Goal: Task Accomplishment & Management: Complete application form

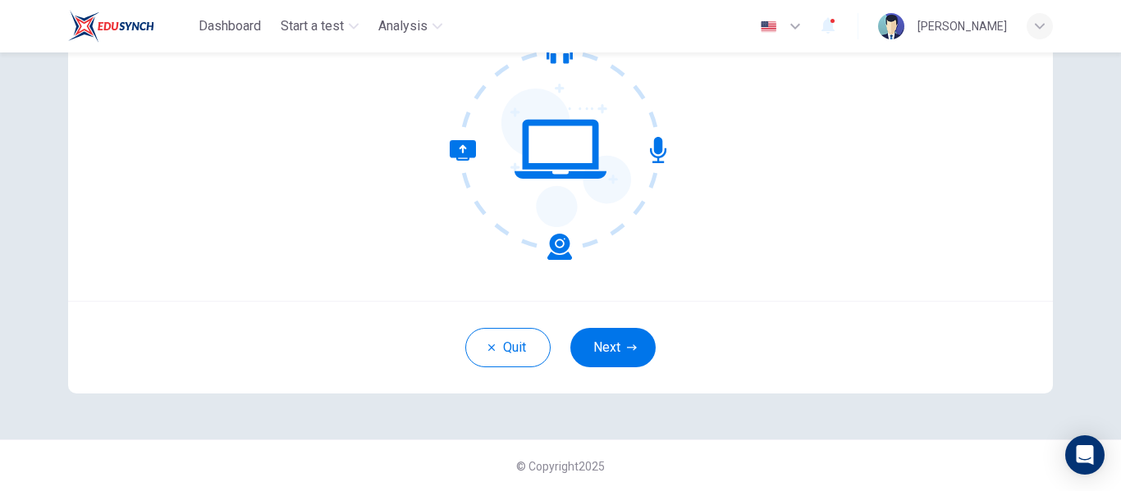
scroll to position [192, 0]
click at [610, 347] on button "Next" at bounding box center [612, 346] width 85 height 39
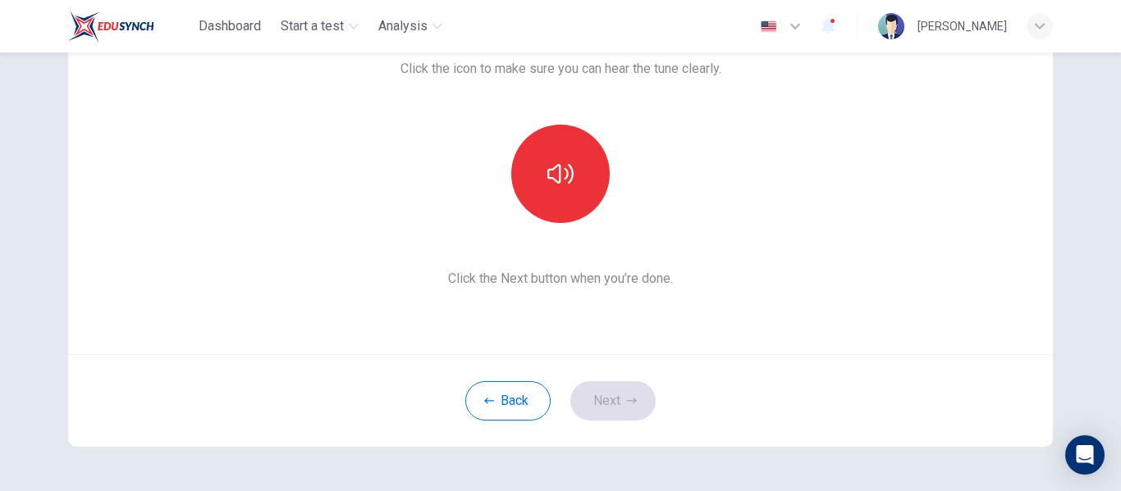
scroll to position [28, 0]
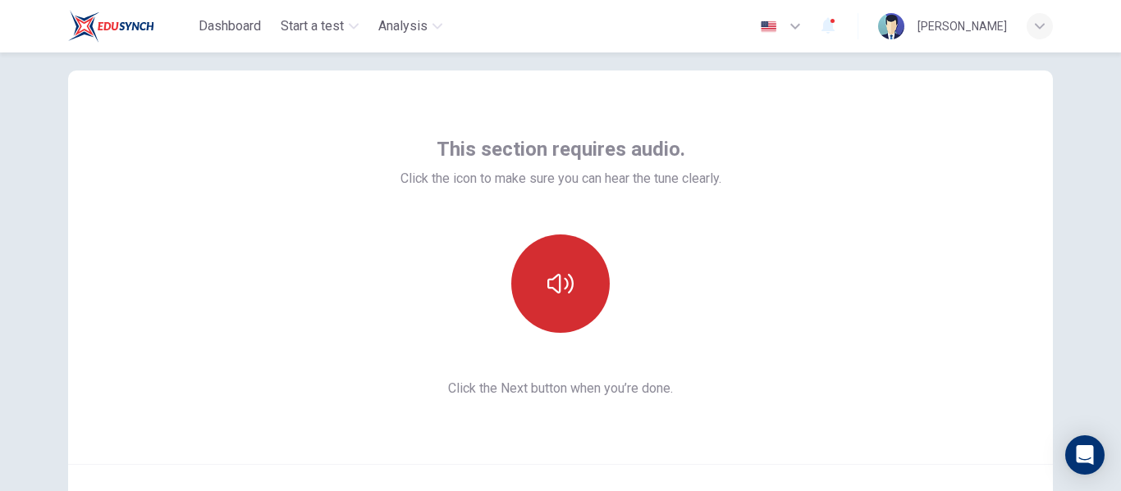
click at [555, 285] on icon "button" at bounding box center [560, 284] width 26 height 26
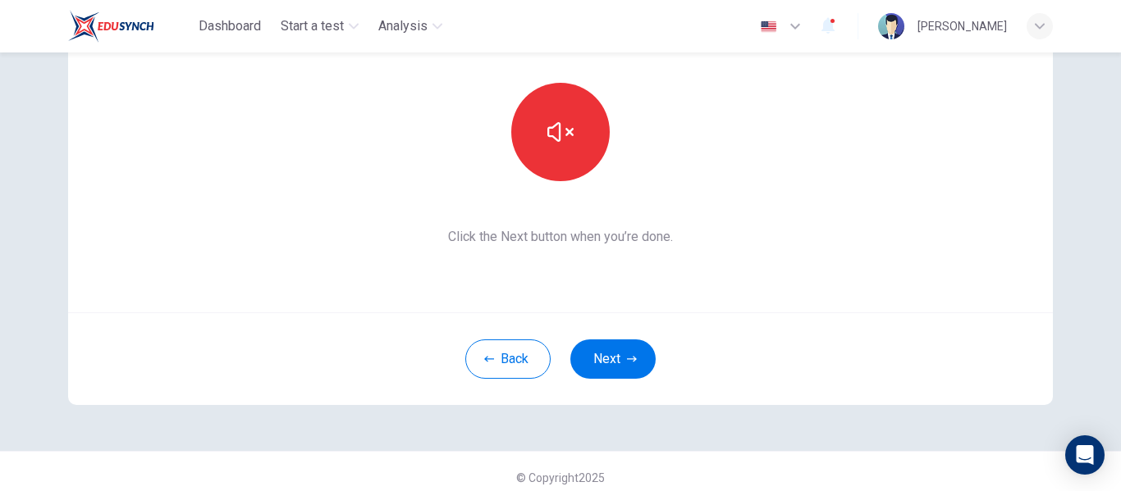
scroll to position [192, 0]
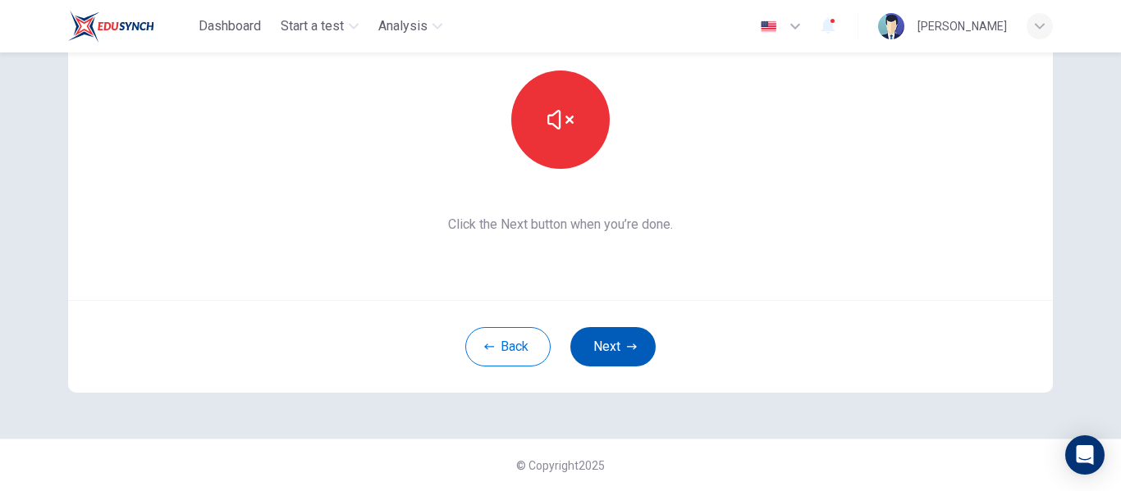
click at [602, 351] on button "Next" at bounding box center [612, 346] width 85 height 39
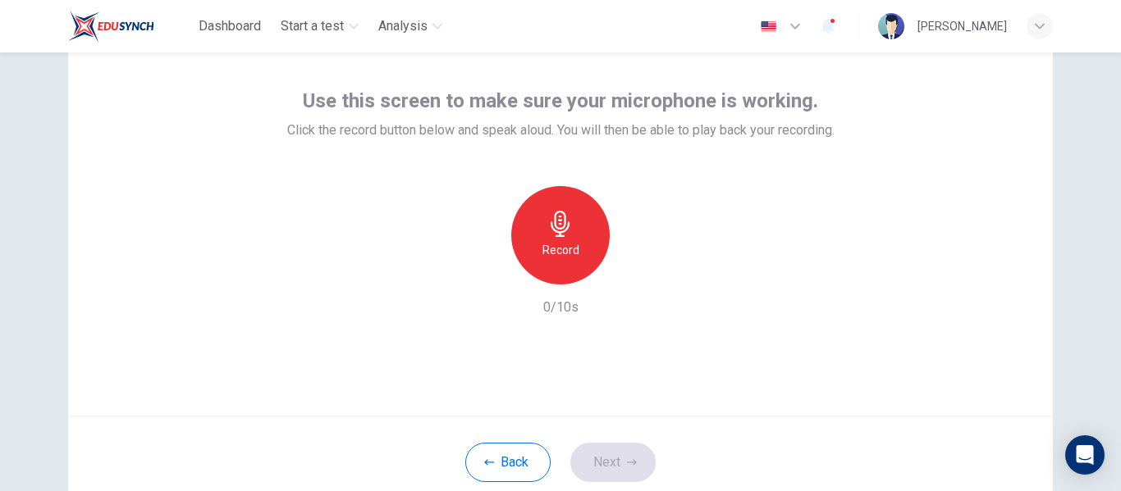
scroll to position [28, 0]
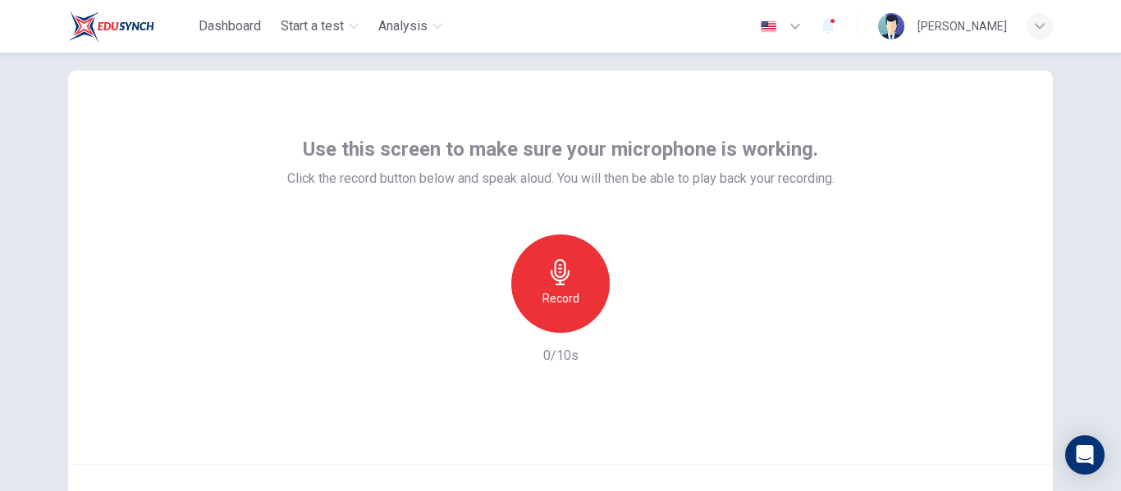
click at [541, 269] on div "Record" at bounding box center [560, 284] width 98 height 98
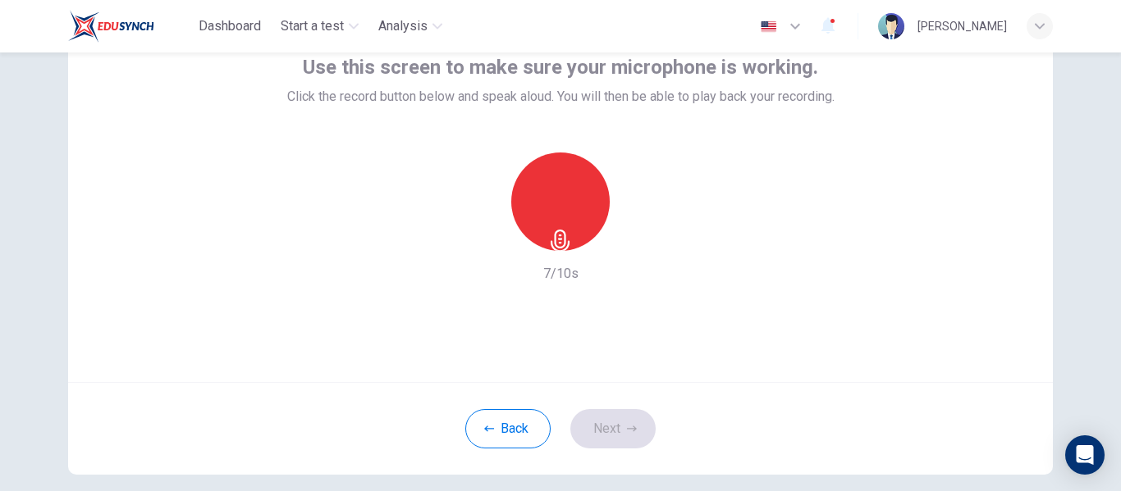
scroll to position [192, 0]
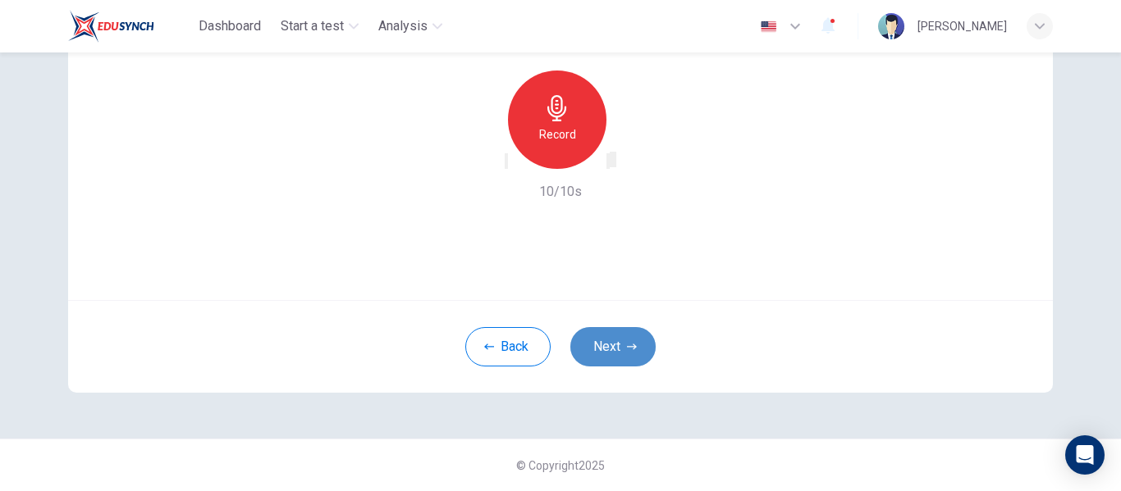
click at [580, 340] on button "Next" at bounding box center [612, 346] width 85 height 39
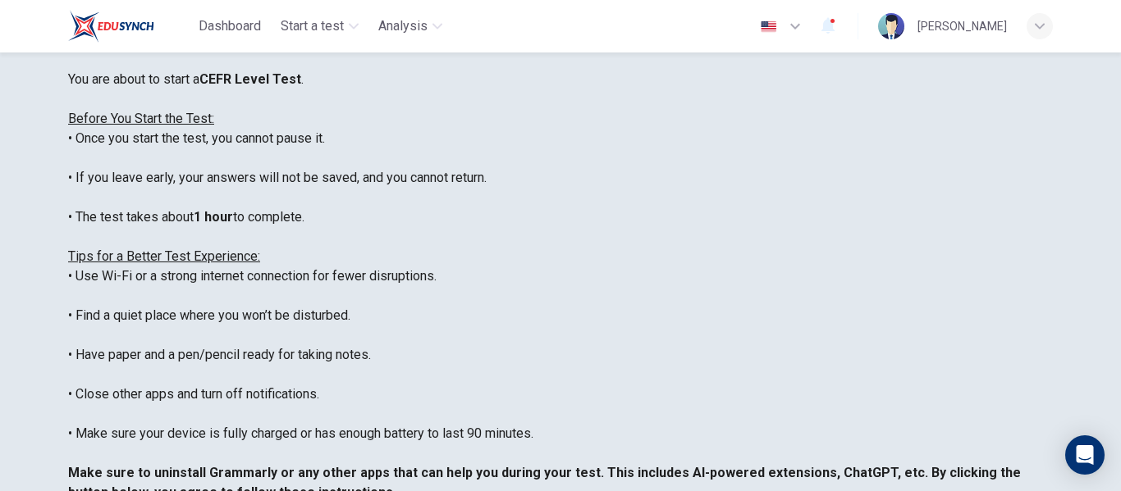
scroll to position [246, 0]
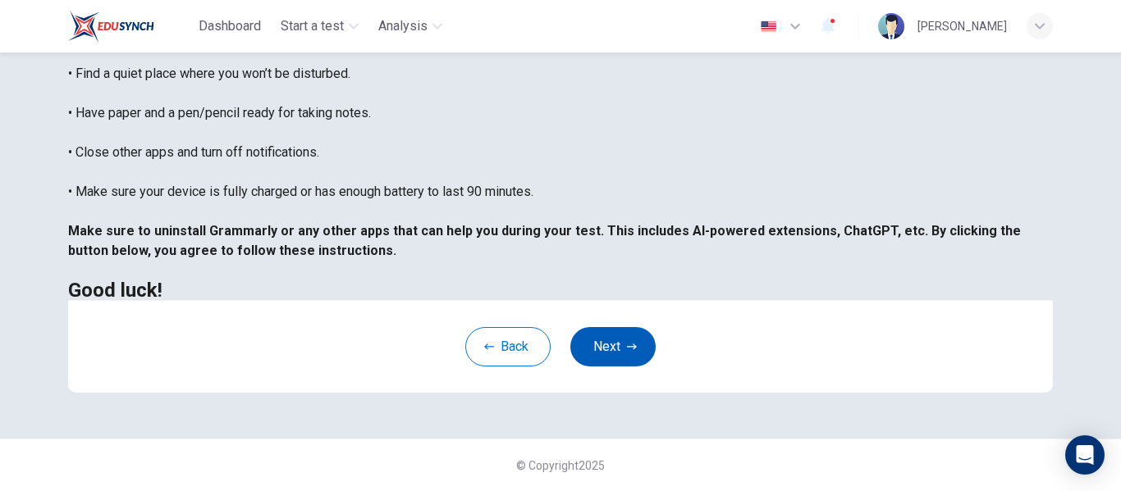
click at [583, 344] on button "Next" at bounding box center [612, 346] width 85 height 39
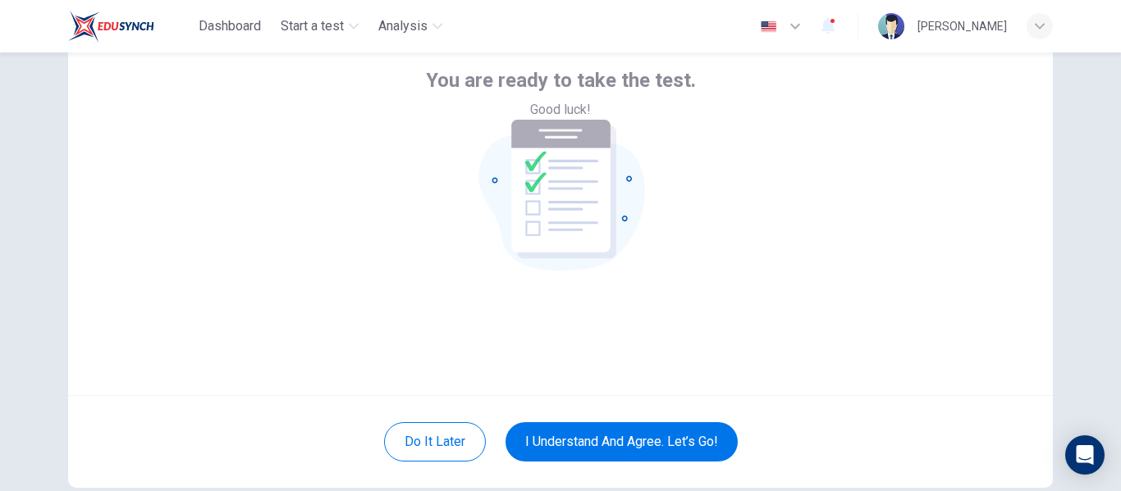
scroll to position [192, 0]
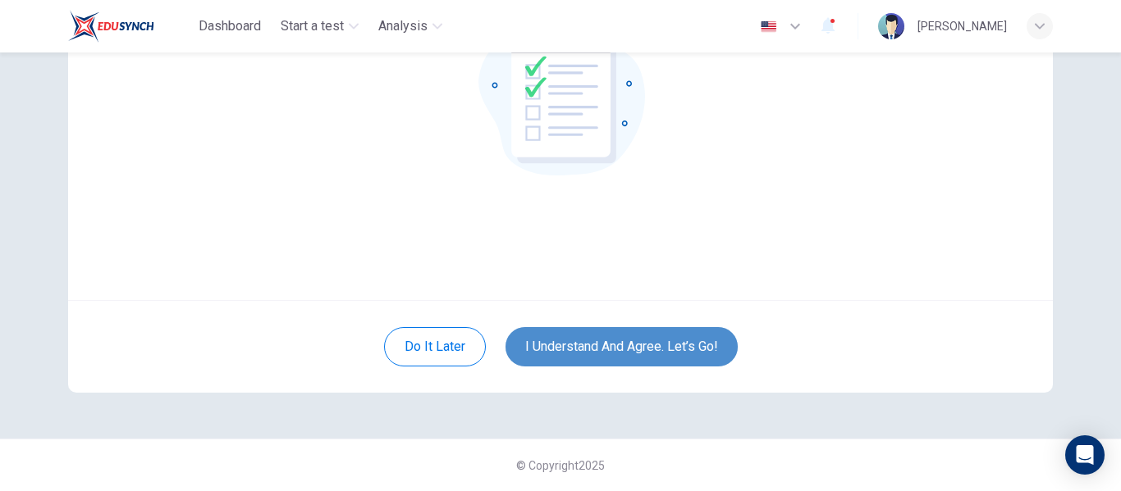
click at [637, 354] on button "I understand and agree. Let’s go!" at bounding box center [621, 346] width 232 height 39
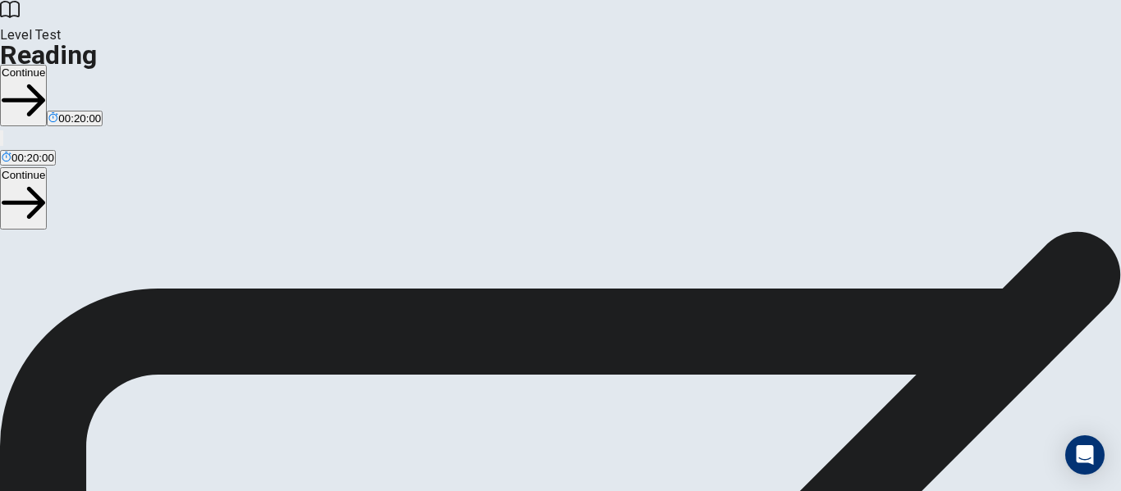
scroll to position [211, 0]
click at [47, 65] on button "Continue" at bounding box center [23, 96] width 47 height 62
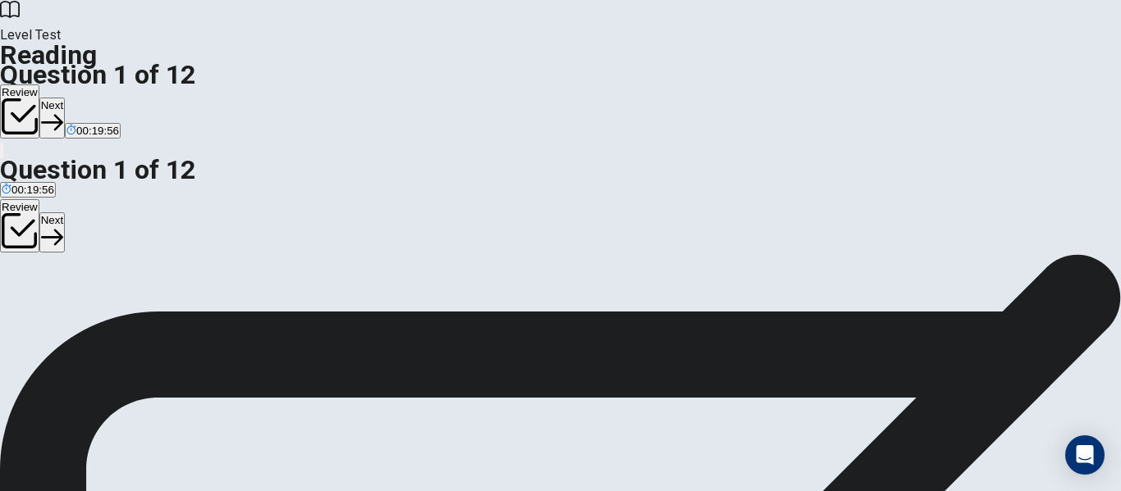
scroll to position [0, 0]
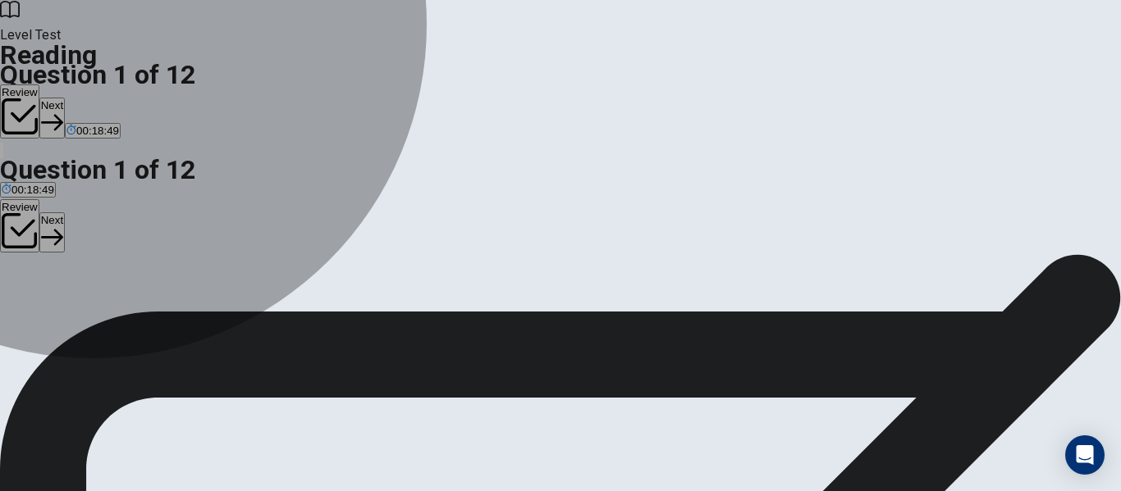
click at [190, 337] on span "Tiny coral animals." at bounding box center [205, 333] width 91 height 12
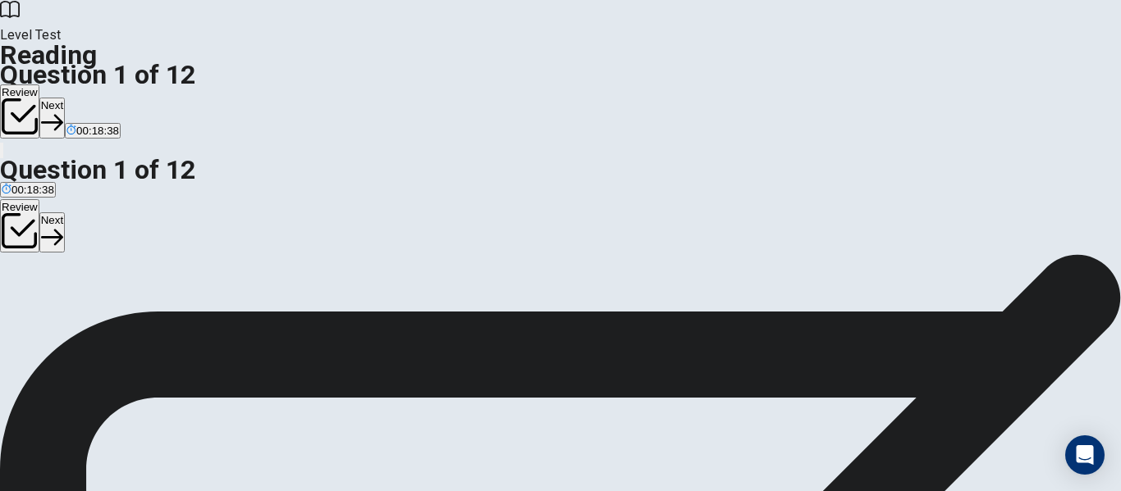
drag, startPoint x: 616, startPoint y: 162, endPoint x: 771, endPoint y: 411, distance: 293.0
click at [668, 371] on span "Nevertheless, some efforts are being made to protect reefs. For example, marine…" at bounding box center [553, 388] width 1106 height 35
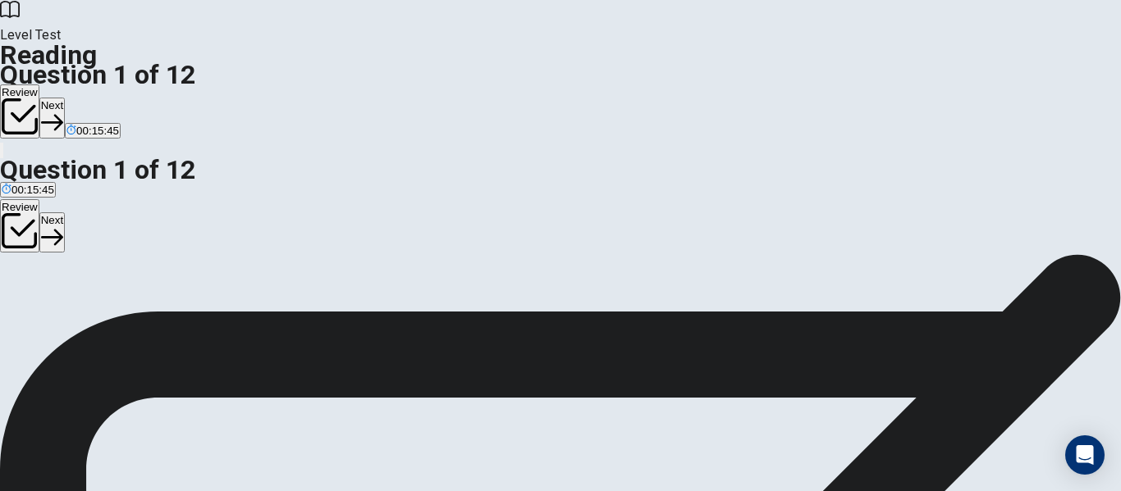
scroll to position [0, 0]
click at [65, 98] on button "Next" at bounding box center [51, 118] width 25 height 40
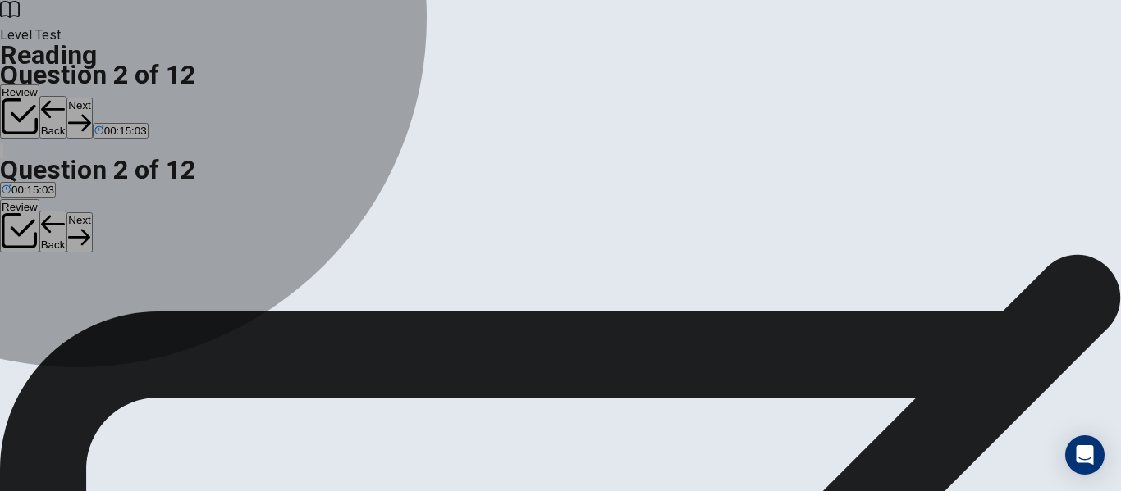
click at [51, 327] on span "Protection" at bounding box center [26, 333] width 49 height 12
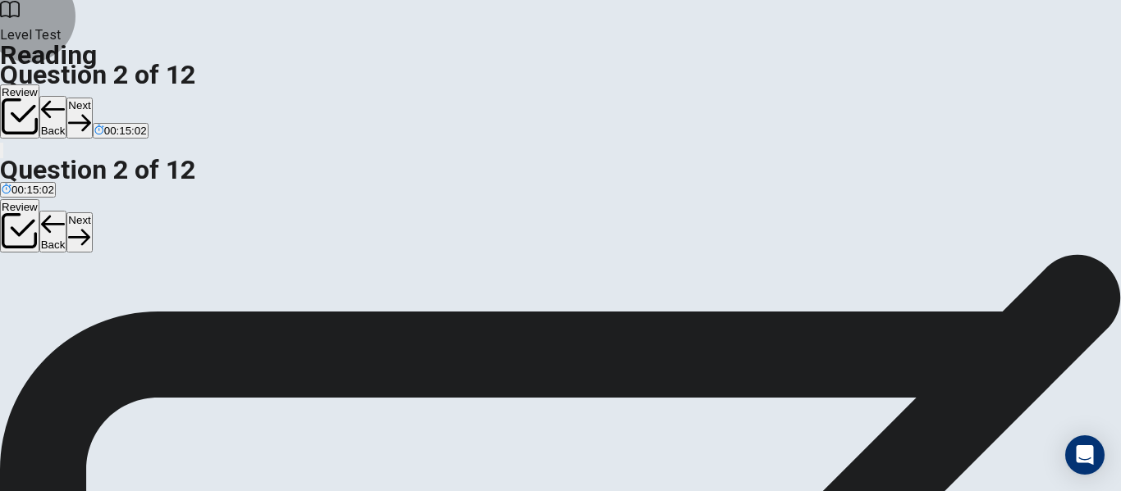
click at [92, 98] on button "Next" at bounding box center [78, 118] width 25 height 40
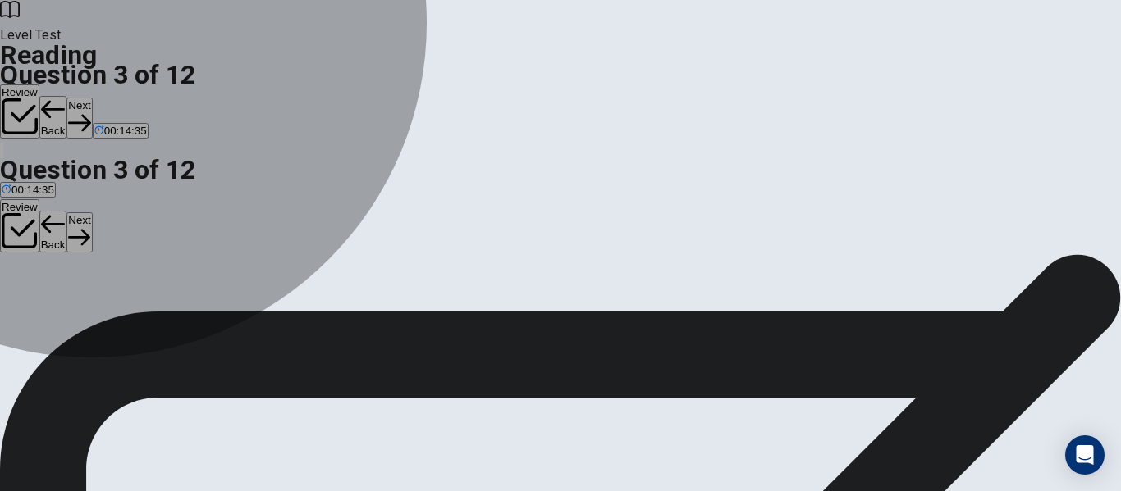
click at [171, 340] on span "Coral reefs" at bounding box center [144, 333] width 53 height 12
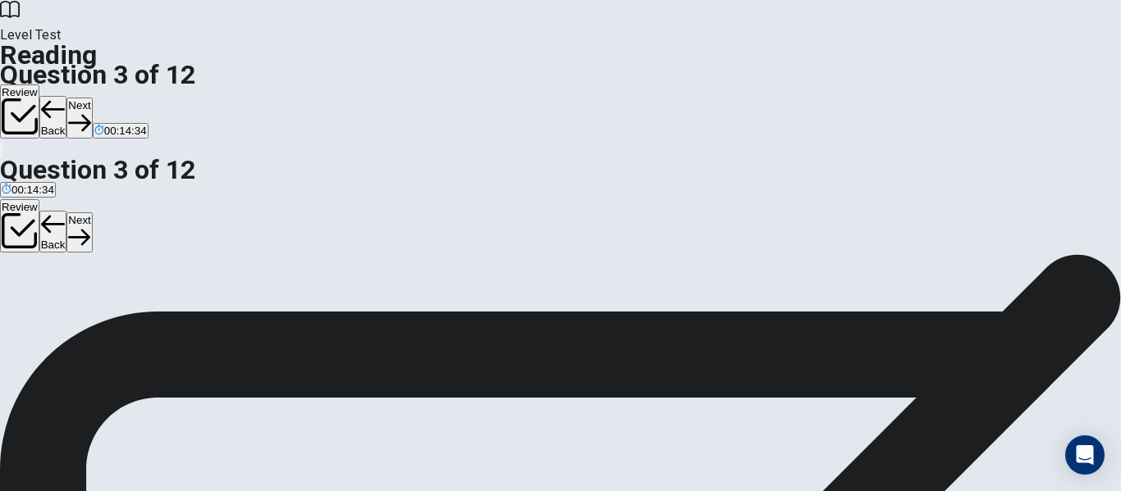
click at [92, 98] on button "Next" at bounding box center [78, 118] width 25 height 40
click at [209, 327] on span "Producing electricity." at bounding box center [159, 333] width 100 height 12
click at [92, 98] on button "Next" at bounding box center [78, 118] width 25 height 40
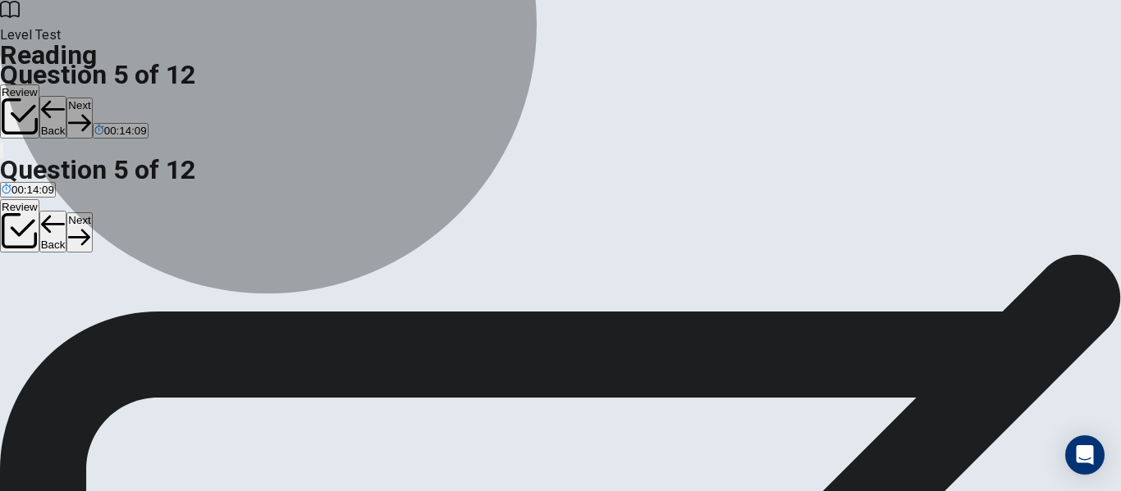
click at [231, 327] on span "To compare their biodiversity to tropical forests." at bounding box center [116, 333] width 229 height 12
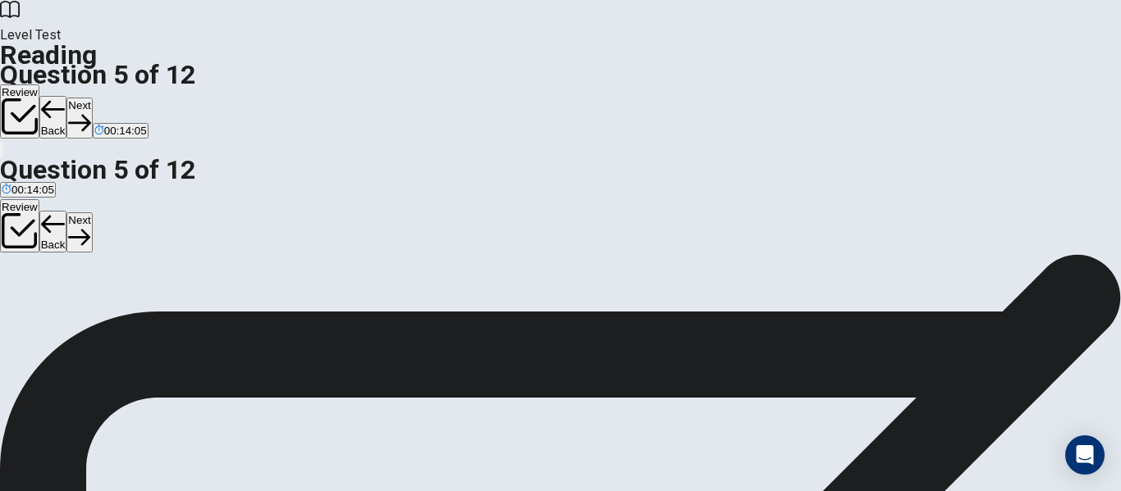
click at [92, 98] on button "Next" at bounding box center [78, 118] width 25 height 40
click at [75, 327] on span "Jobs" at bounding box center [64, 333] width 23 height 12
click at [92, 98] on button "Next" at bounding box center [78, 118] width 25 height 40
click at [317, 335] on span "When corals lose their algae and turn white." at bounding box center [423, 333] width 212 height 12
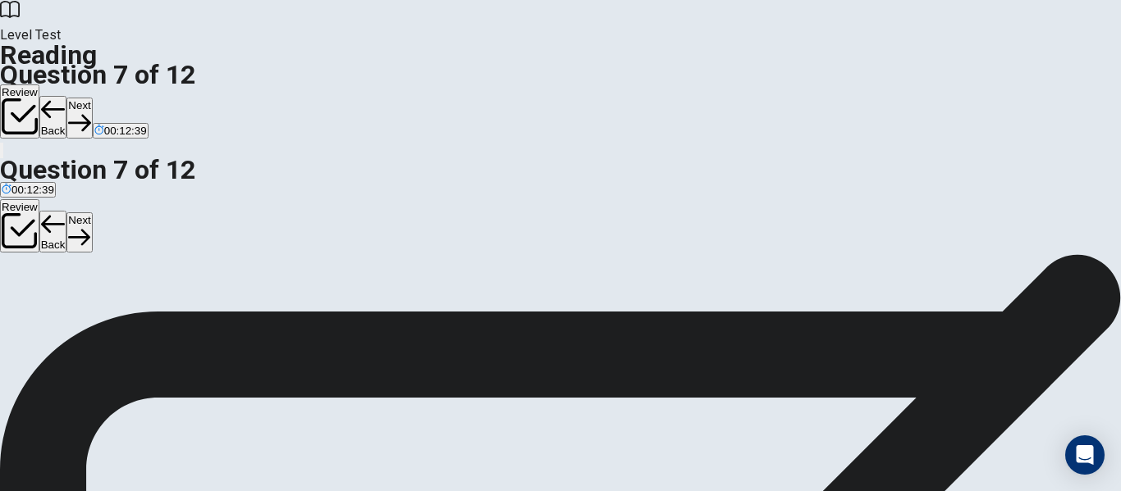
click at [92, 98] on button "Next" at bounding box center [78, 118] width 25 height 40
click at [239, 313] on button "A Human actions can both damage and help them." at bounding box center [119, 327] width 239 height 28
click at [92, 98] on button "Next" at bounding box center [78, 118] width 25 height 40
click at [721, 340] on span "Scientists are planting coral grown in controlled settings onto damaged reefs." at bounding box center [907, 333] width 372 height 12
click at [92, 98] on button "Next" at bounding box center [78, 118] width 25 height 40
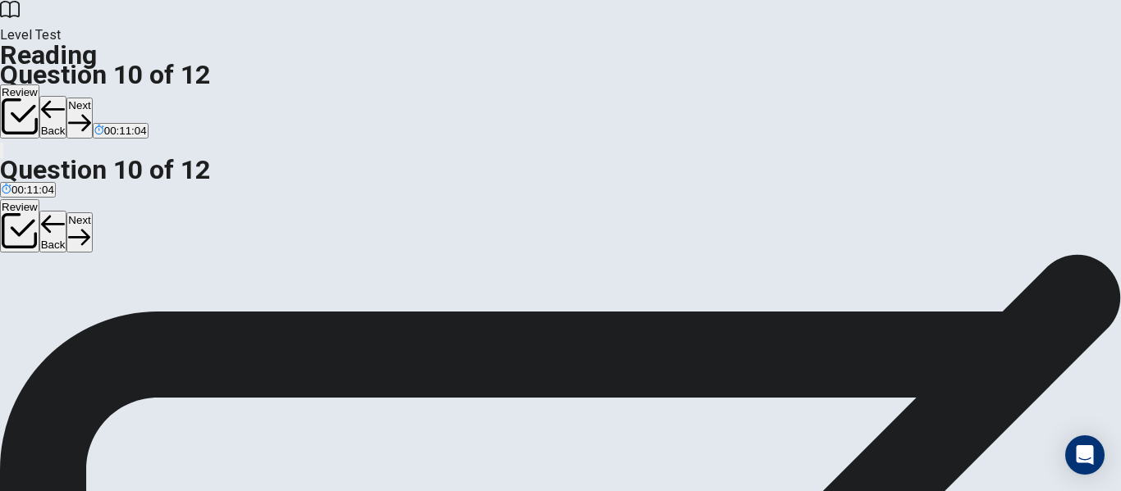
scroll to position [0, 0]
click at [11, 313] on button "A A" at bounding box center [5, 327] width 11 height 28
click at [33, 341] on button "C C" at bounding box center [26, 327] width 11 height 28
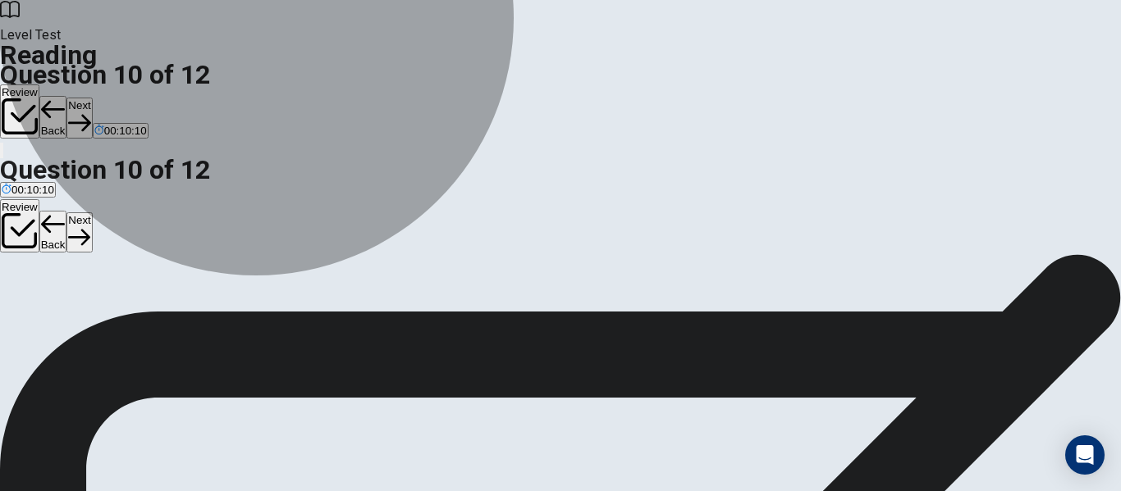
click at [21, 313] on button "B B" at bounding box center [16, 327] width 11 height 28
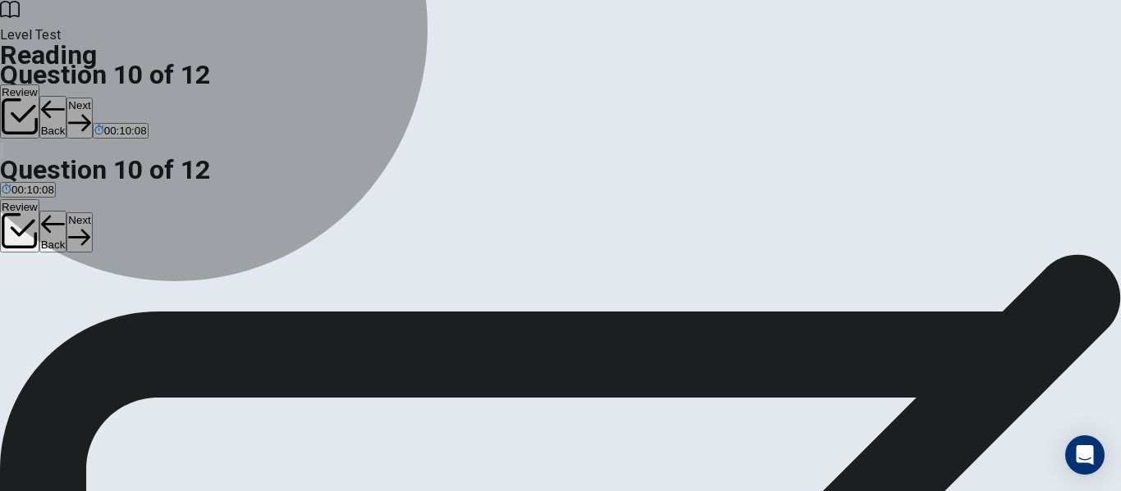
click at [11, 313] on button "A A" at bounding box center [5, 327] width 11 height 28
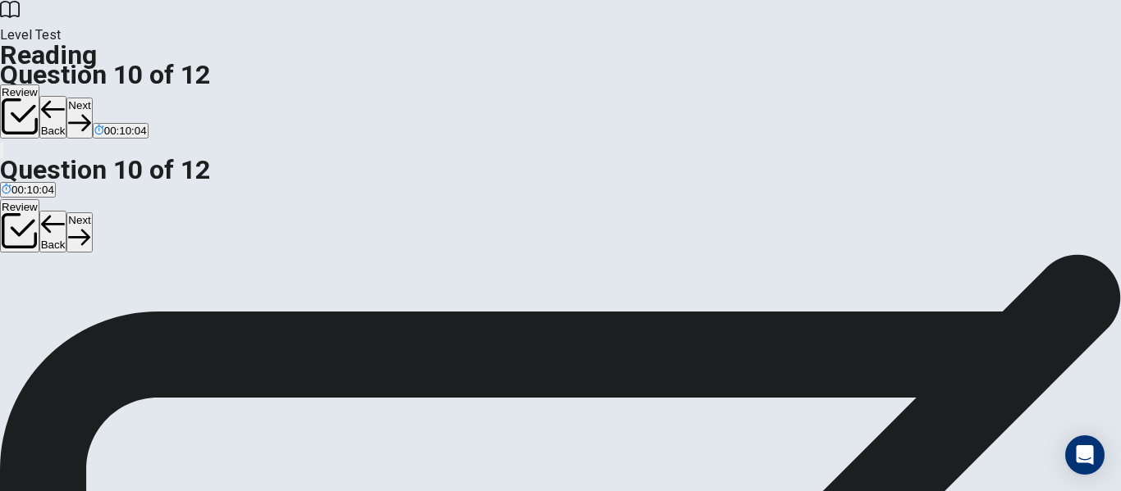
click at [33, 341] on button "C C" at bounding box center [26, 327] width 11 height 28
click at [92, 98] on button "Next" at bounding box center [78, 118] width 25 height 40
click at [67, 96] on button "Back" at bounding box center [53, 117] width 28 height 43
click at [92, 98] on button "Next" at bounding box center [78, 118] width 25 height 40
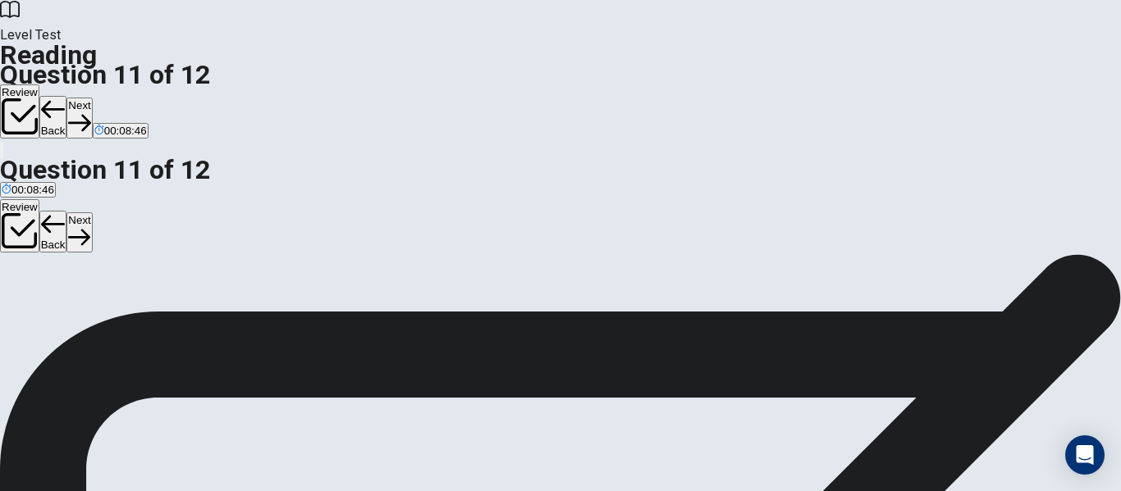
scroll to position [208, 0]
drag, startPoint x: 185, startPoint y: 176, endPoint x: 775, endPoint y: 177, distance: 589.9
drag, startPoint x: 185, startPoint y: 245, endPoint x: 456, endPoint y: 225, distance: 271.5
drag, startPoint x: 208, startPoint y: 329, endPoint x: 846, endPoint y: 283, distance: 639.1
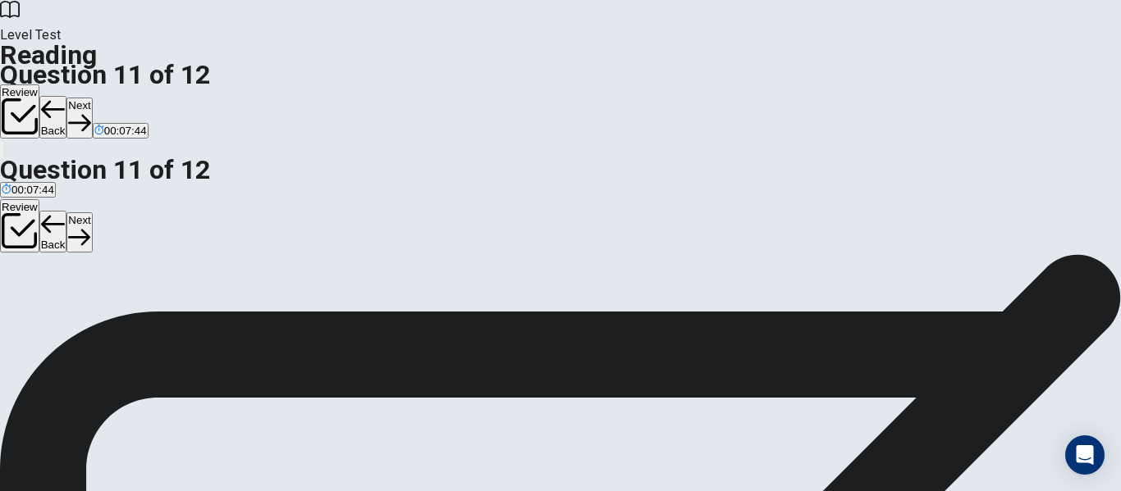
scroll to position [36, 0]
drag, startPoint x: 175, startPoint y: 358, endPoint x: 509, endPoint y: 282, distance: 343.1
drag, startPoint x: 209, startPoint y: 208, endPoint x: 491, endPoint y: 325, distance: 305.3
click at [92, 98] on button "Next" at bounding box center [78, 118] width 25 height 40
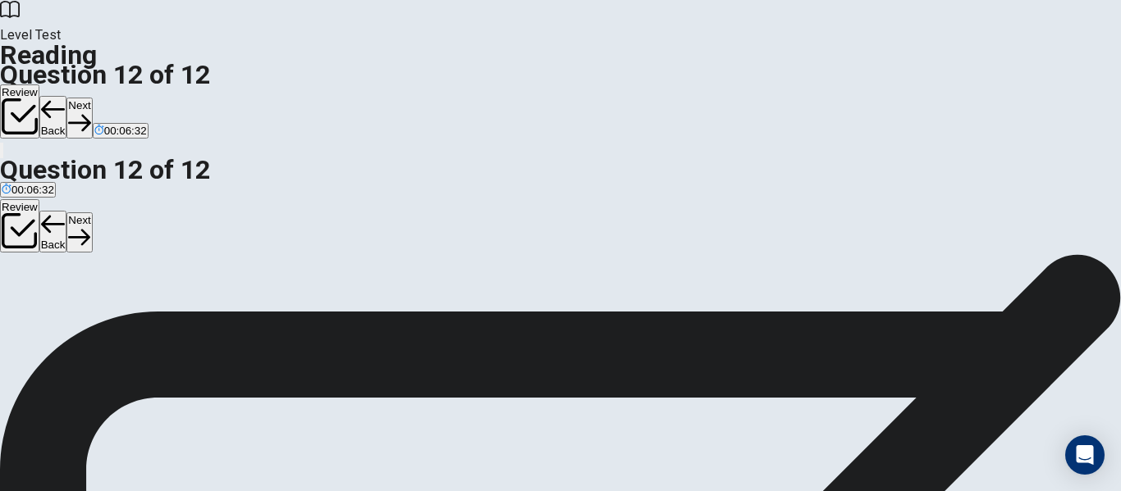
scroll to position [80, 0]
drag, startPoint x: 208, startPoint y: 244, endPoint x: 564, endPoint y: 253, distance: 356.2
drag, startPoint x: 221, startPoint y: 300, endPoint x: 500, endPoint y: 299, distance: 279.8
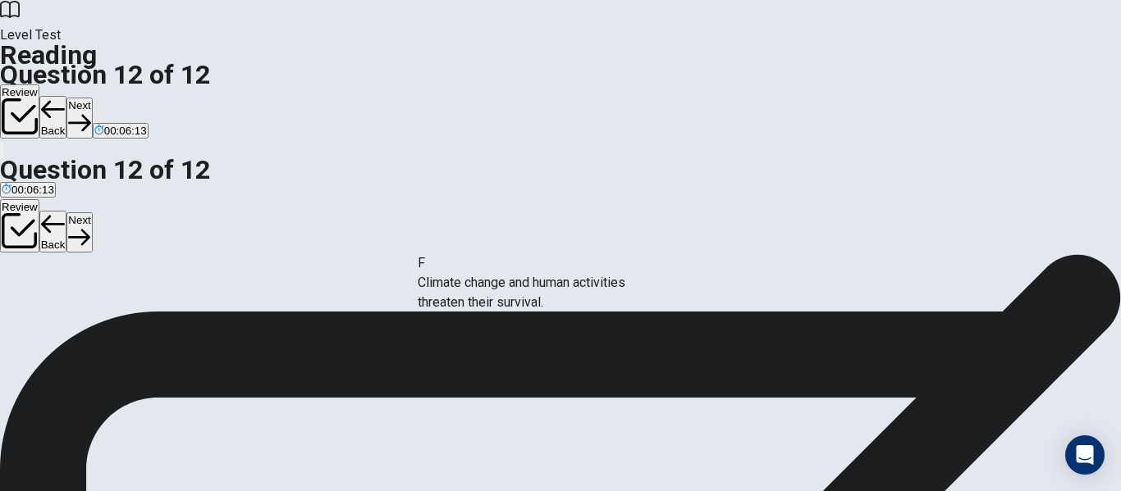
drag, startPoint x: 205, startPoint y: 348, endPoint x: 531, endPoint y: 295, distance: 330.0
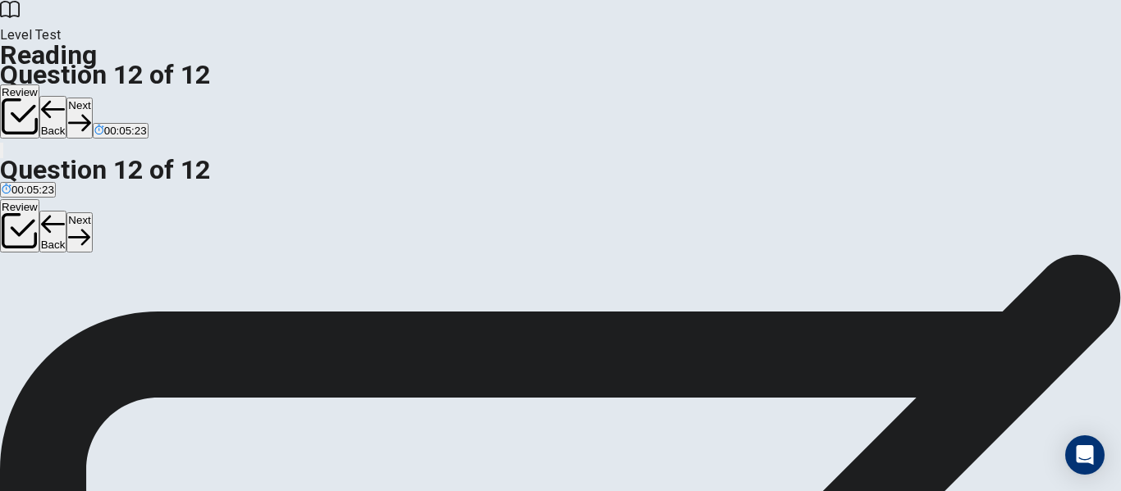
click at [90, 112] on icon "button" at bounding box center [79, 123] width 22 height 22
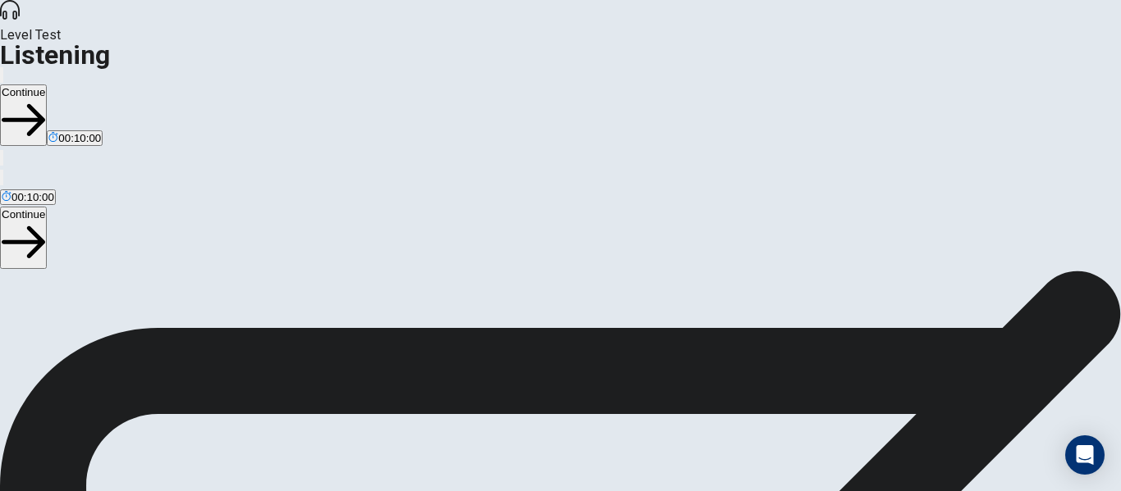
scroll to position [0, 0]
click at [47, 84] on button "Continue" at bounding box center [23, 115] width 47 height 62
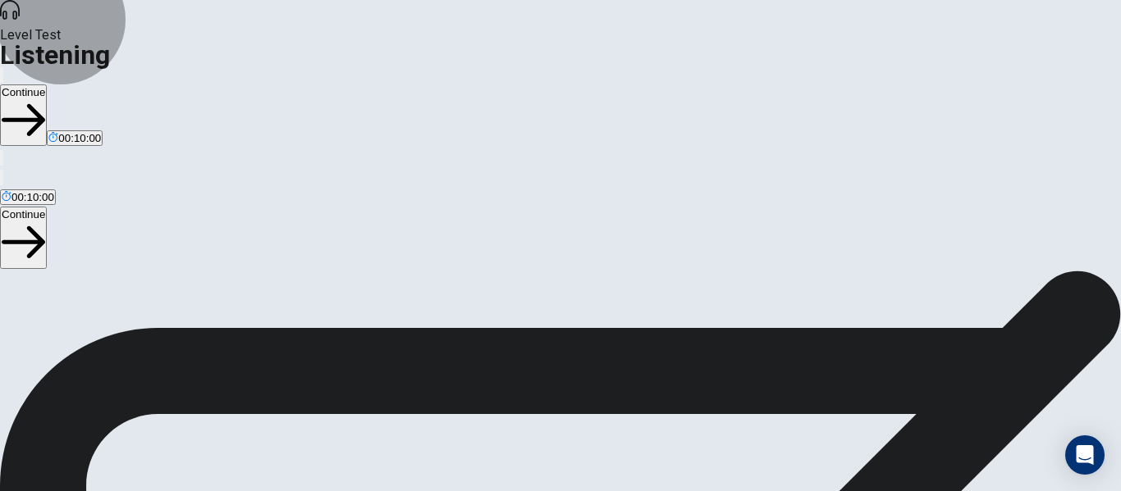
click at [47, 84] on button "Continue" at bounding box center [23, 115] width 47 height 62
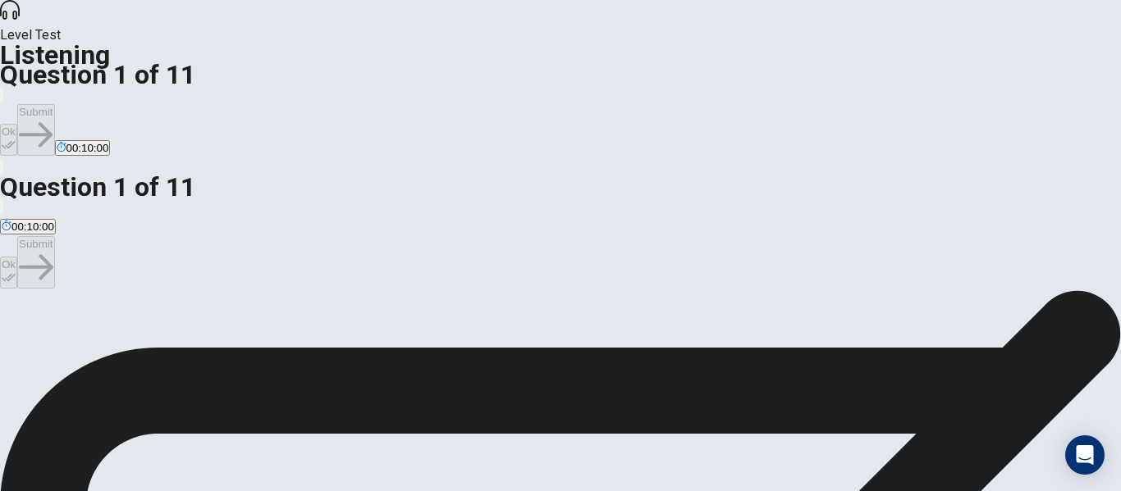
scroll to position [0, 0]
click at [283, 356] on span "Wind power." at bounding box center [253, 350] width 60 height 12
click at [17, 124] on button "Ok" at bounding box center [8, 140] width 17 height 32
click at [54, 104] on button "Submit" at bounding box center [35, 130] width 37 height 52
click at [487, 344] on span "They think the topic might be too complicated to explain." at bounding box center [351, 350] width 272 height 12
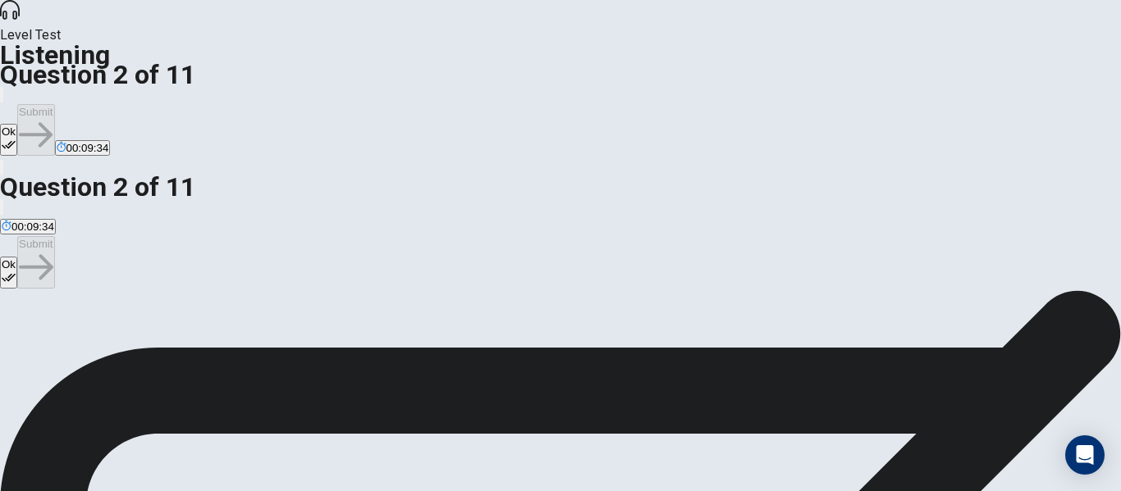
click at [17, 124] on button "Ok" at bounding box center [8, 140] width 17 height 32
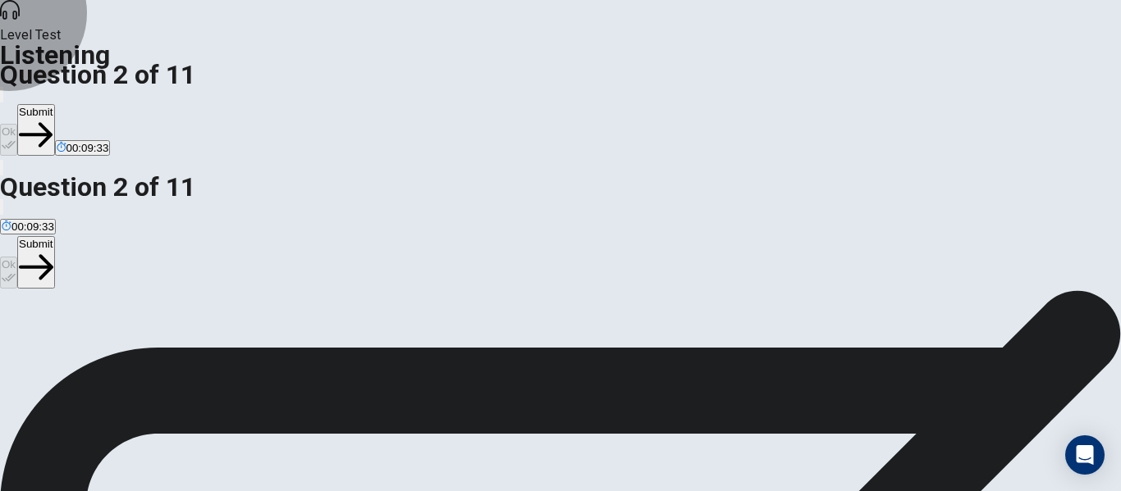
click at [54, 104] on button "Submit" at bounding box center [35, 130] width 37 height 52
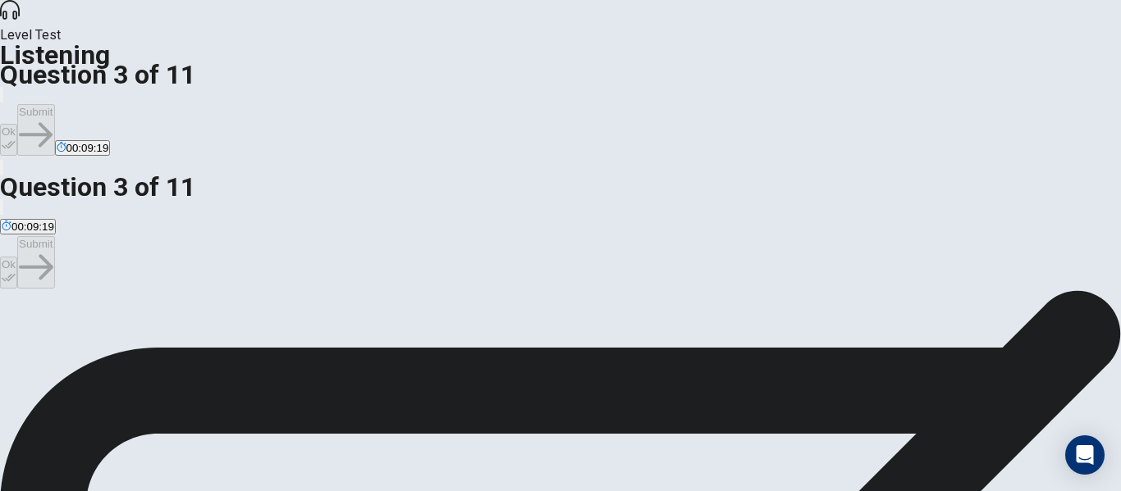
click at [189, 344] on span "Build a simple model of a wind turbine." at bounding box center [95, 350] width 187 height 12
click at [17, 124] on button "Ok" at bounding box center [8, 140] width 17 height 32
click at [54, 104] on button "Submit" at bounding box center [35, 130] width 37 height 52
click at [414, 356] on span "Cardboard, plastic, and a small motor." at bounding box center [338, 350] width 184 height 12
click at [17, 124] on button "Ok" at bounding box center [8, 140] width 17 height 32
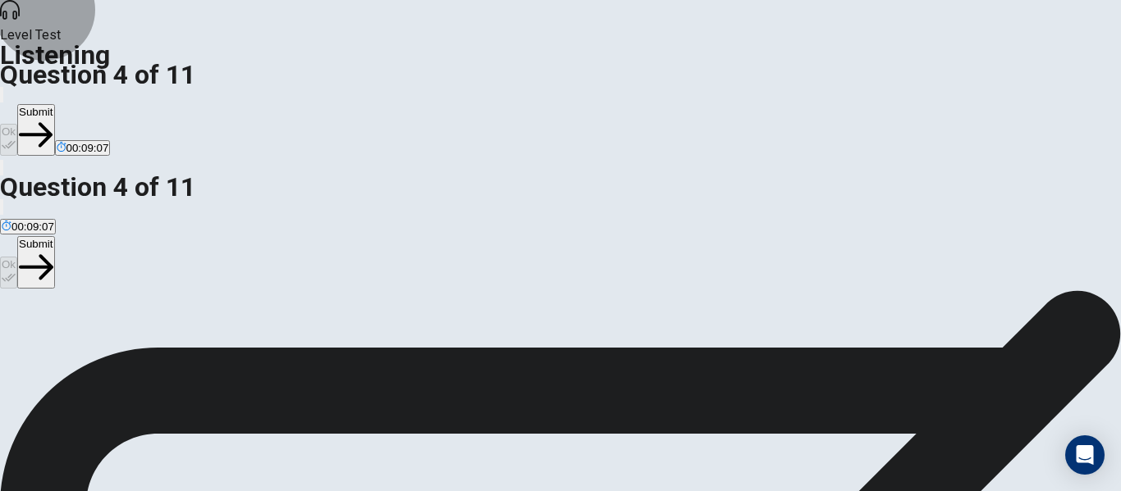
click at [54, 104] on button "Submit" at bounding box center [35, 130] width 37 height 52
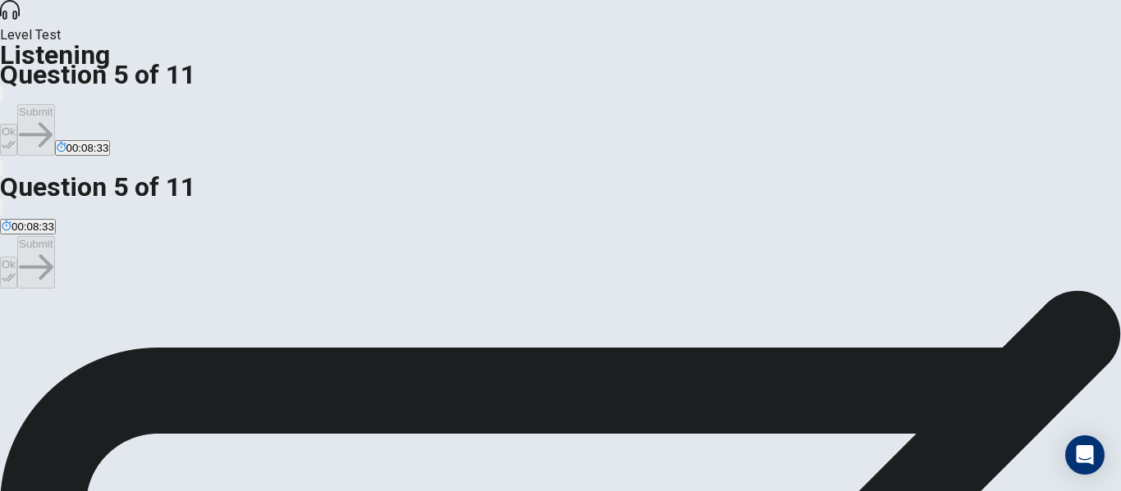
click at [103, 344] on span "A live demonstration." at bounding box center [53, 350] width 102 height 12
click at [17, 124] on button "Ok" at bounding box center [8, 140] width 17 height 32
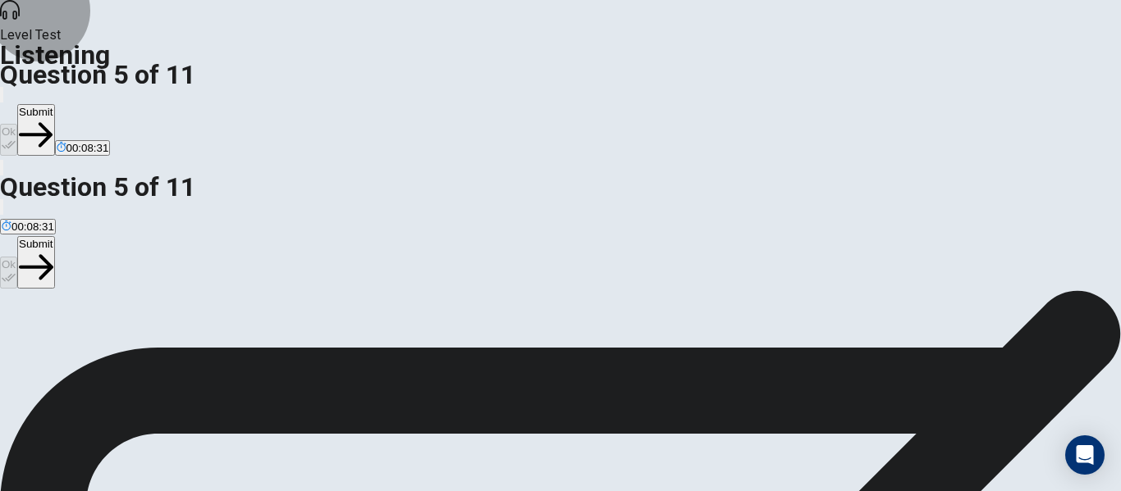
click at [54, 104] on button "Submit" at bounding box center [35, 130] width 37 height 52
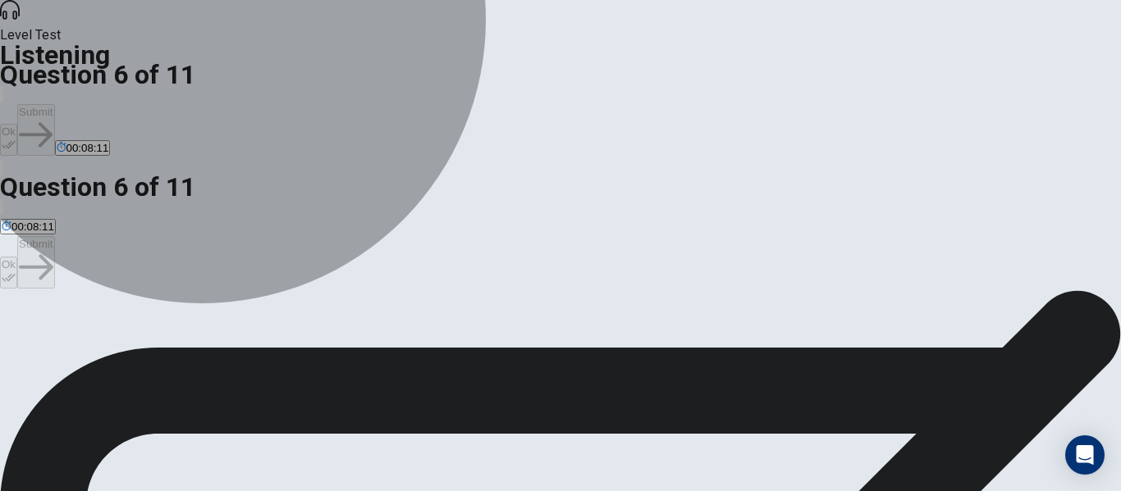
click at [264, 344] on span "To explain why it is a good choice for the environment." at bounding box center [133, 350] width 263 height 12
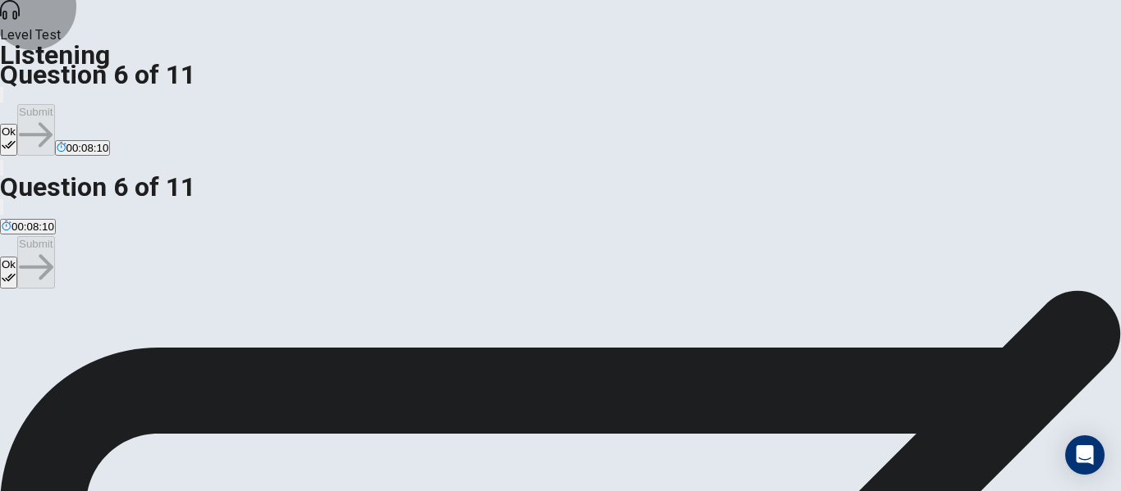
click at [17, 124] on button "Ok" at bounding box center [8, 140] width 17 height 32
click at [54, 104] on button "Submit" at bounding box center [35, 130] width 37 height 52
click at [455, 344] on span "Research statistics on wind power. ." at bounding box center [394, 350] width 174 height 12
click at [16, 138] on icon "button" at bounding box center [9, 145] width 14 height 14
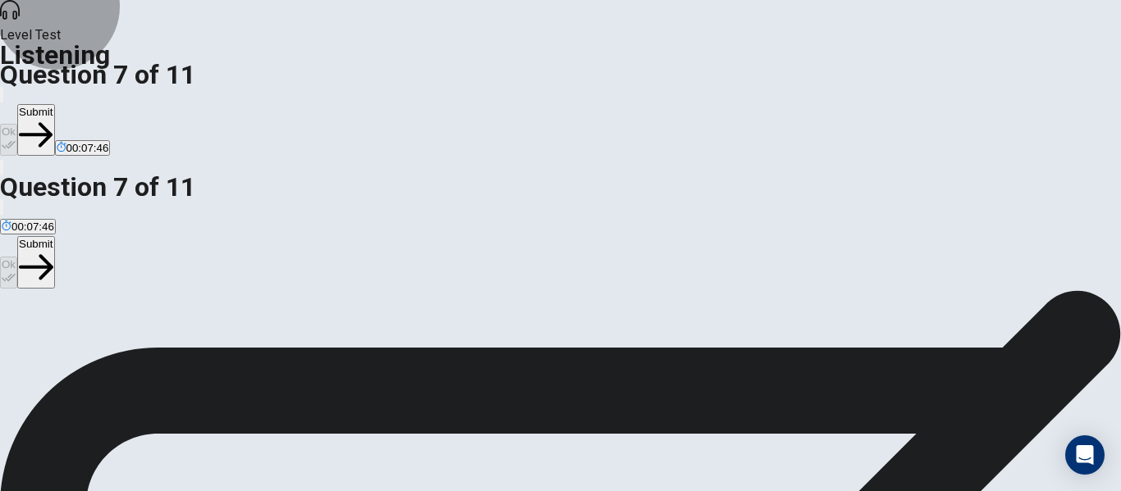
click at [54, 104] on button "Submit" at bounding box center [35, 130] width 37 height 52
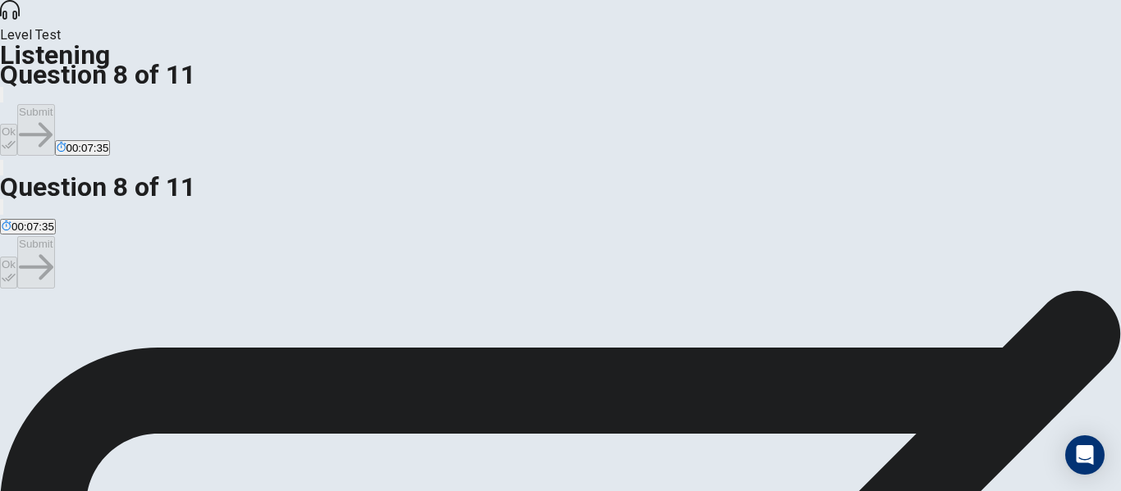
click at [285, 356] on span "Excited and confident." at bounding box center [231, 350] width 107 height 12
click at [17, 124] on button "Ok" at bounding box center [8, 140] width 17 height 32
click at [54, 104] on button "Submit" at bounding box center [35, 130] width 37 height 52
click at [16, 138] on icon "button" at bounding box center [9, 145] width 14 height 14
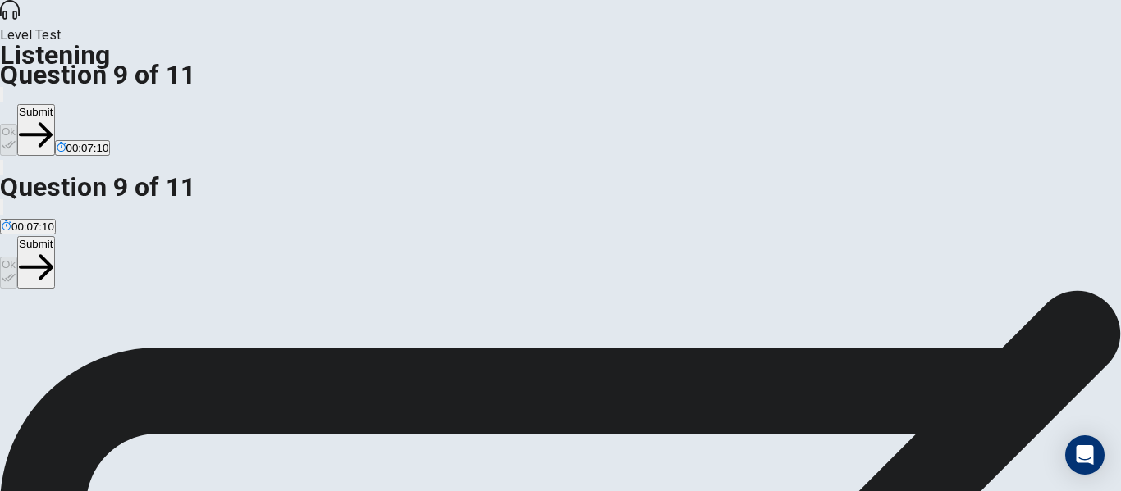
click at [54, 104] on button "Submit" at bounding box center [35, 130] width 37 height 52
click at [275, 344] on span "To demonstrate the environmental impact of wind power." at bounding box center [138, 350] width 273 height 12
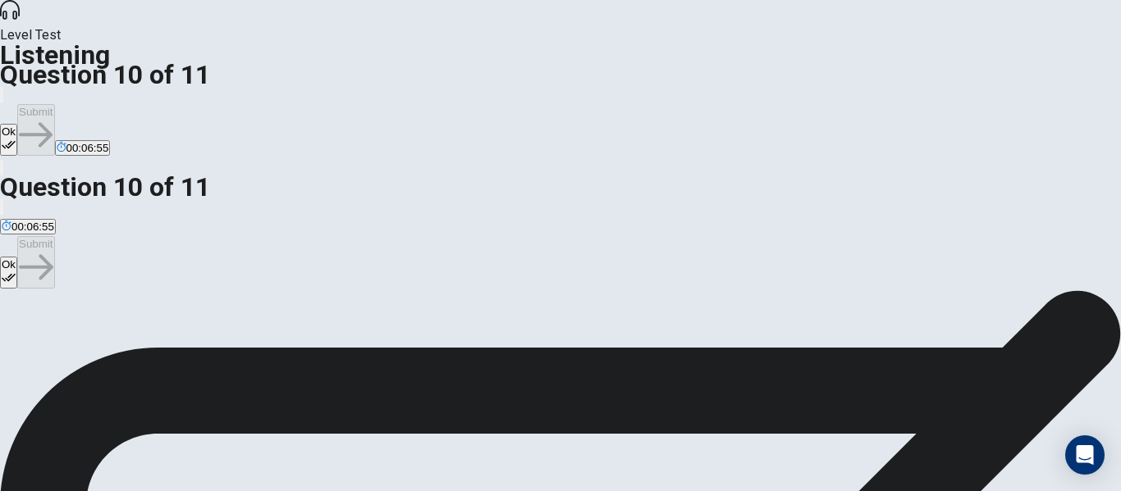
click at [16, 138] on icon "button" at bounding box center [9, 145] width 14 height 14
click at [54, 104] on button "Submit" at bounding box center [35, 130] width 37 height 52
click at [619, 344] on span "They will each focus on a different task and meet later to combine their work." at bounding box center [433, 350] width 371 height 12
click at [16, 138] on icon "button" at bounding box center [9, 145] width 14 height 14
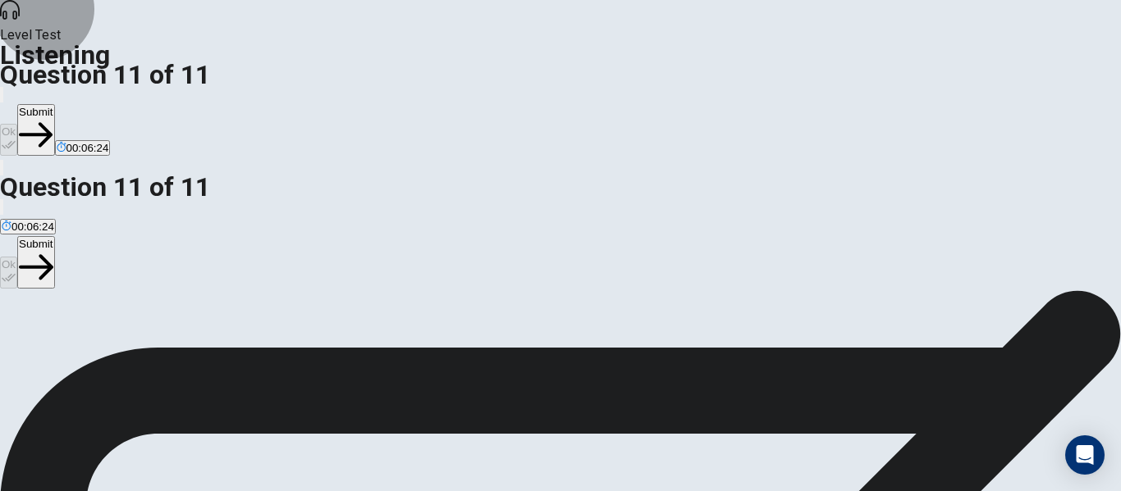
click at [54, 104] on button "Submit" at bounding box center [35, 130] width 37 height 52
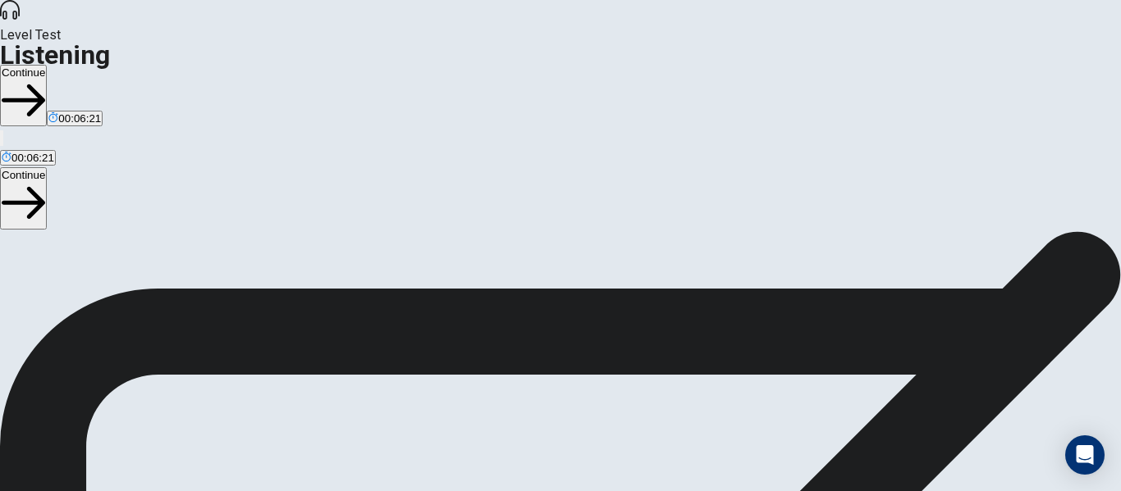
scroll to position [164, 0]
click at [47, 65] on button "Continue" at bounding box center [23, 96] width 47 height 62
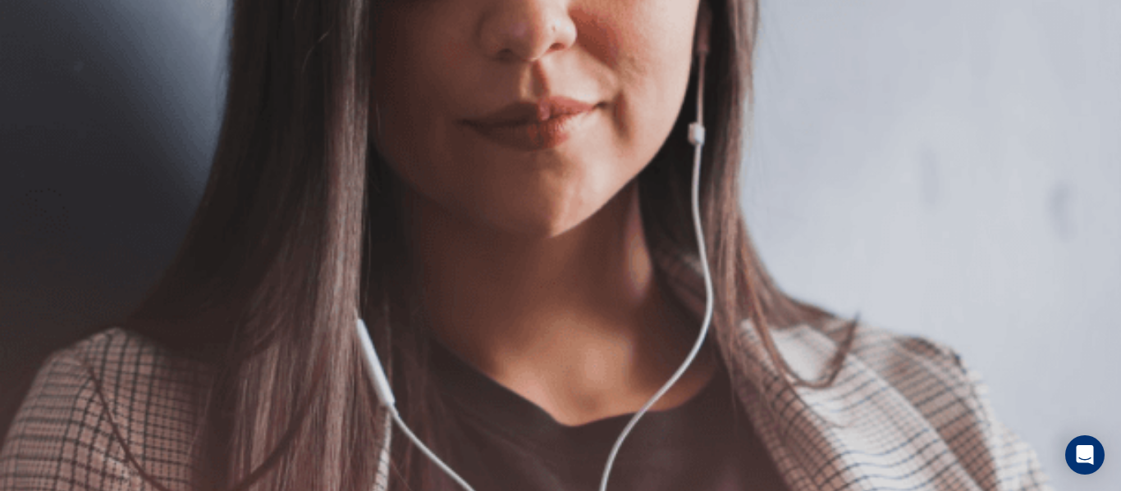
click at [47, 84] on button "Continue" at bounding box center [23, 115] width 47 height 62
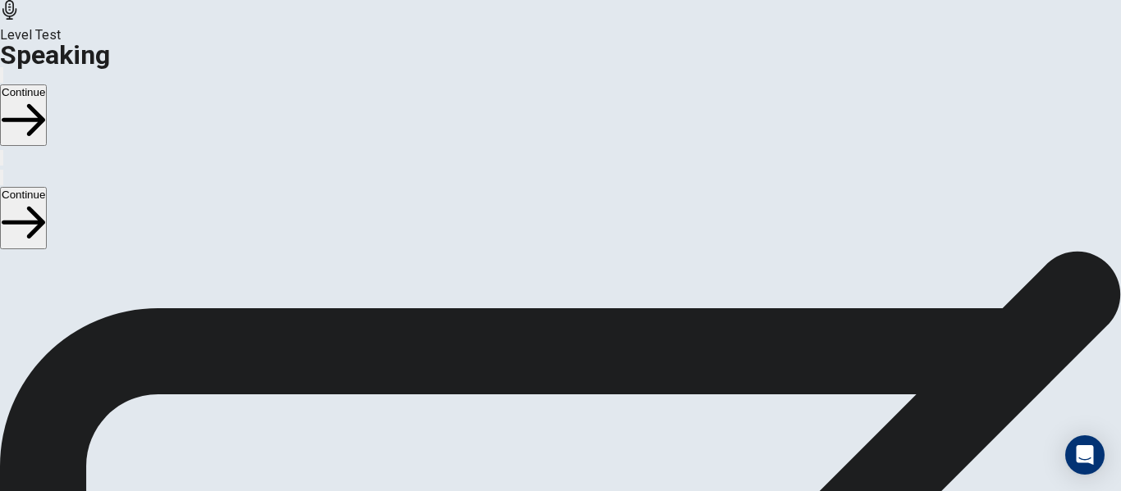
click at [542, 416] on button "Play Audio" at bounding box center [540, 424] width 3 height 16
click at [585, 359] on icon at bounding box center [560, 383] width 49 height 49
click at [558, 427] on icon "Play Audio" at bounding box center [550, 437] width 16 height 20
click at [571, 359] on icon at bounding box center [553, 383] width 35 height 49
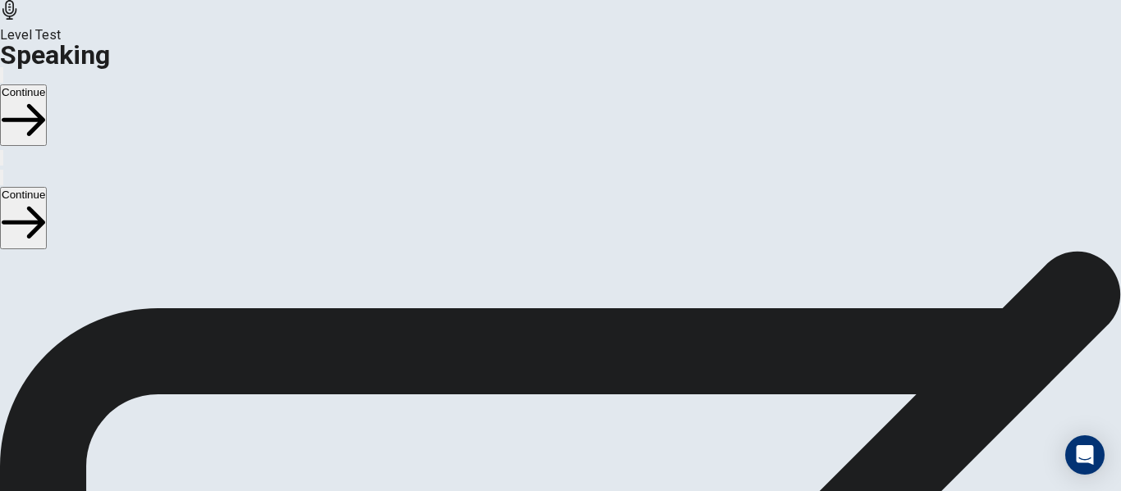
click at [571, 359] on icon at bounding box center [553, 383] width 35 height 49
click at [585, 340] on span "00:00:10" at bounding box center [560, 348] width 49 height 16
click at [584, 284] on icon at bounding box center [561, 308] width 48 height 49
click at [542, 416] on button "Play Audio" at bounding box center [540, 424] width 3 height 16
click at [541, 427] on icon "Pause Audio" at bounding box center [541, 427] width 0 height 0
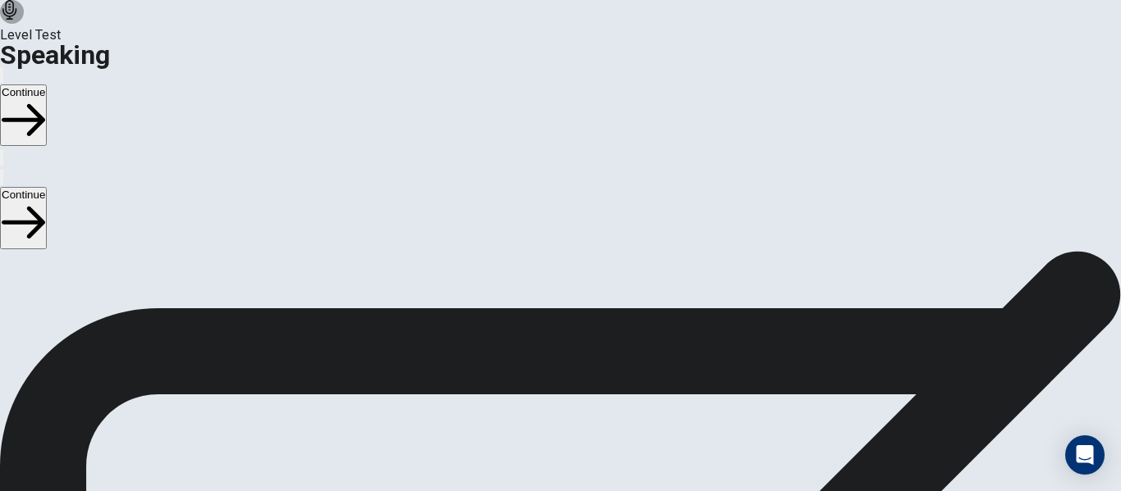
click at [558, 427] on icon "Play Audio" at bounding box center [550, 437] width 16 height 20
click at [537, 427] on icon "Record Again" at bounding box center [537, 427] width 0 height 0
click at [542, 416] on button "Play Audio" at bounding box center [540, 424] width 3 height 16
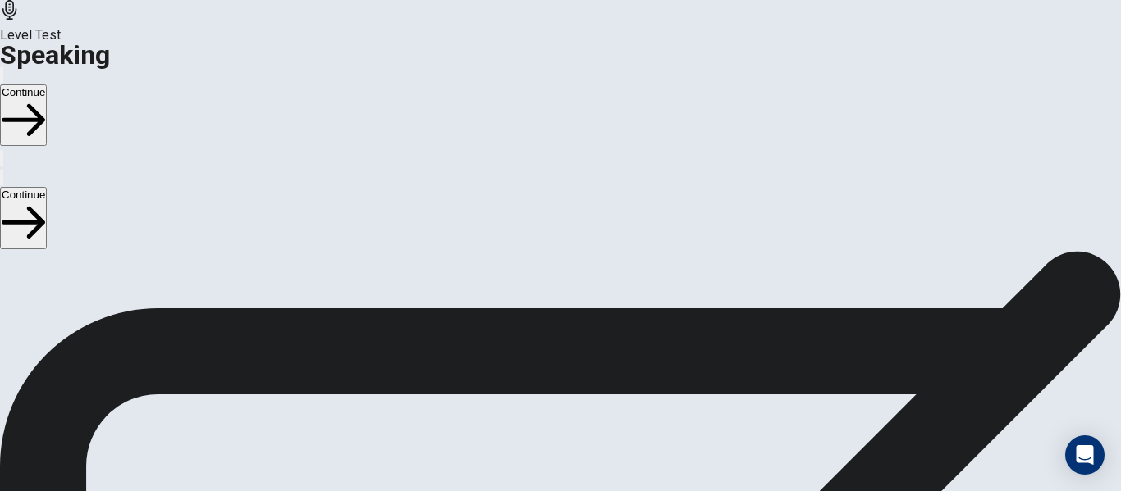
click at [571, 359] on icon at bounding box center [553, 383] width 35 height 49
click at [585, 359] on div at bounding box center [560, 386] width 49 height 55
click at [558, 427] on icon "Play Audio" at bounding box center [550, 437] width 16 height 20
click at [541, 427] on icon "Play Audio" at bounding box center [541, 427] width 0 height 0
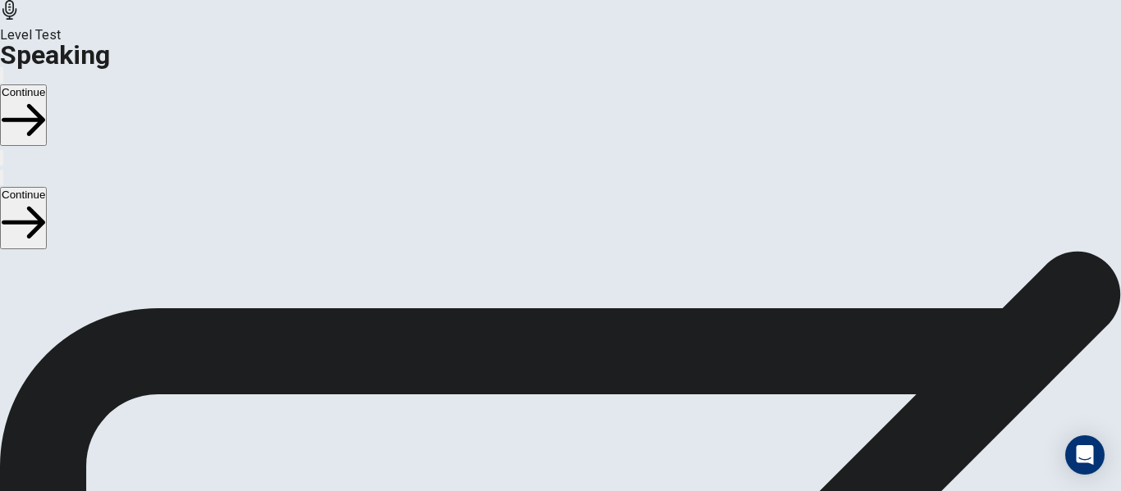
click at [585, 359] on icon at bounding box center [560, 383] width 49 height 49
click at [537, 427] on icon "Record Again" at bounding box center [537, 427] width 0 height 0
click at [558, 427] on icon "Play Audio" at bounding box center [550, 437] width 16 height 20
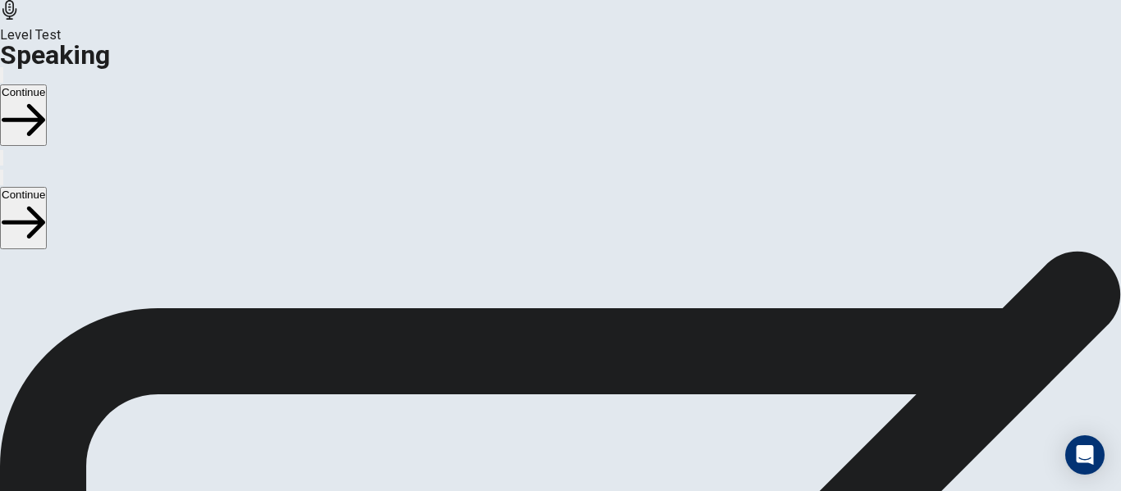
click at [571, 359] on icon at bounding box center [553, 383] width 35 height 49
click at [539, 416] on button "Record Again" at bounding box center [537, 424] width 3 height 16
click at [541, 427] on icon "Play Audio" at bounding box center [541, 427] width 0 height 0
click at [537, 427] on icon "Record Again" at bounding box center [537, 427] width 0 height 0
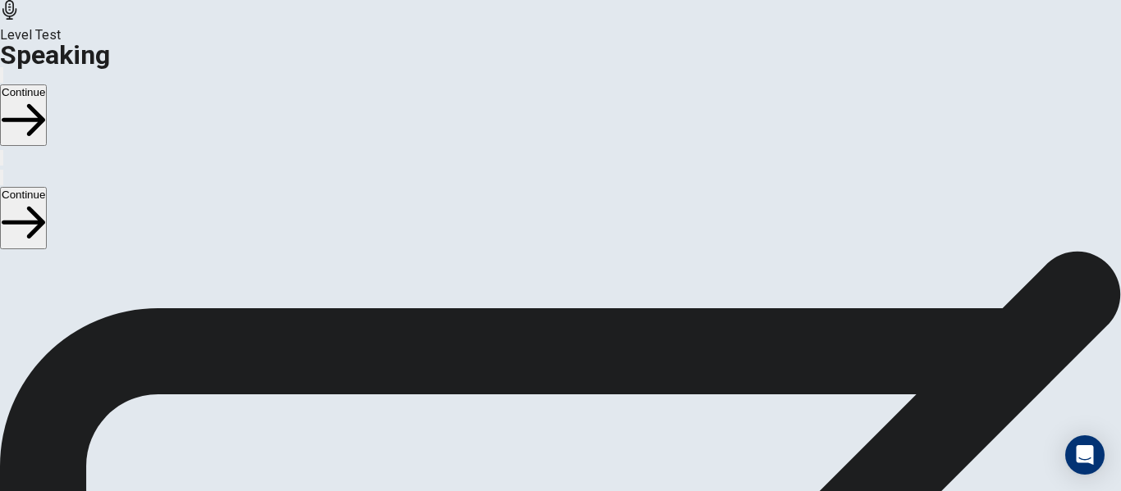
click at [590, 368] on div "Stop Recording" at bounding box center [561, 472] width 58 height 208
click at [542, 416] on button "Play Audio" at bounding box center [540, 424] width 3 height 16
click at [541, 427] on icon "Play Audio" at bounding box center [541, 427] width 0 height 0
click at [585, 359] on icon at bounding box center [560, 383] width 49 height 49
click at [537, 427] on icon "Record Again" at bounding box center [537, 427] width 0 height 0
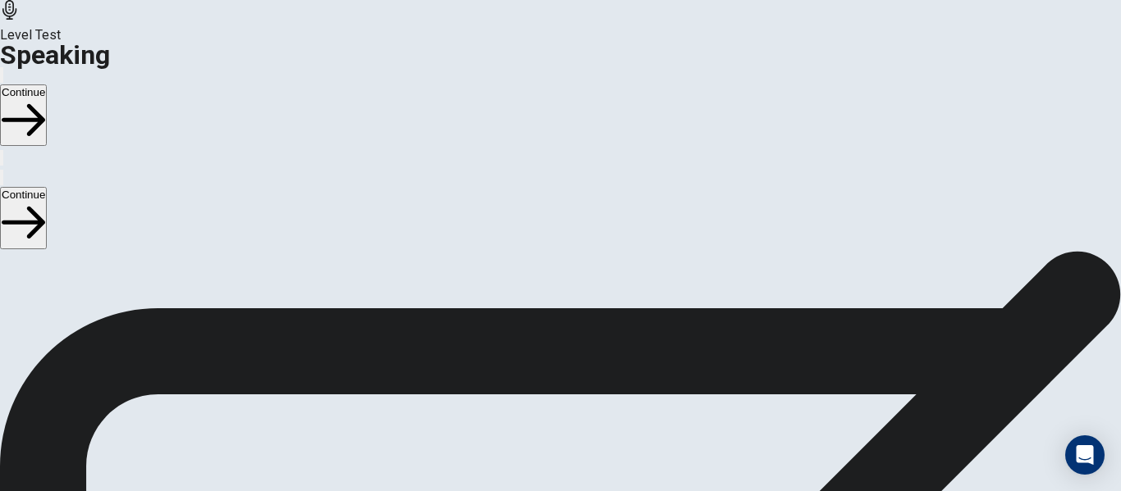
click at [558, 427] on icon "Play Audio" at bounding box center [550, 437] width 16 height 20
click at [47, 84] on button "Continue" at bounding box center [23, 115] width 47 height 62
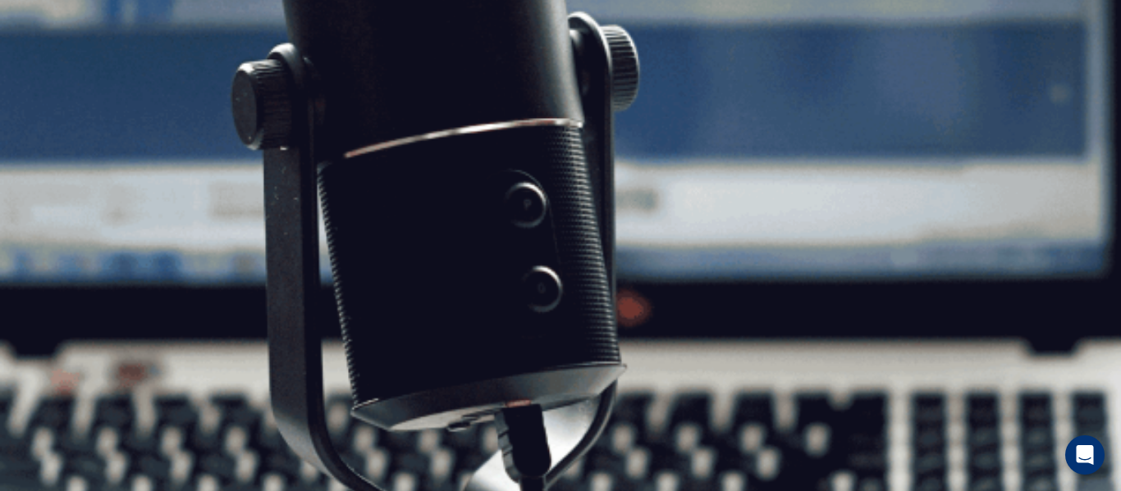
click at [47, 84] on button "Continue" at bounding box center [23, 115] width 47 height 62
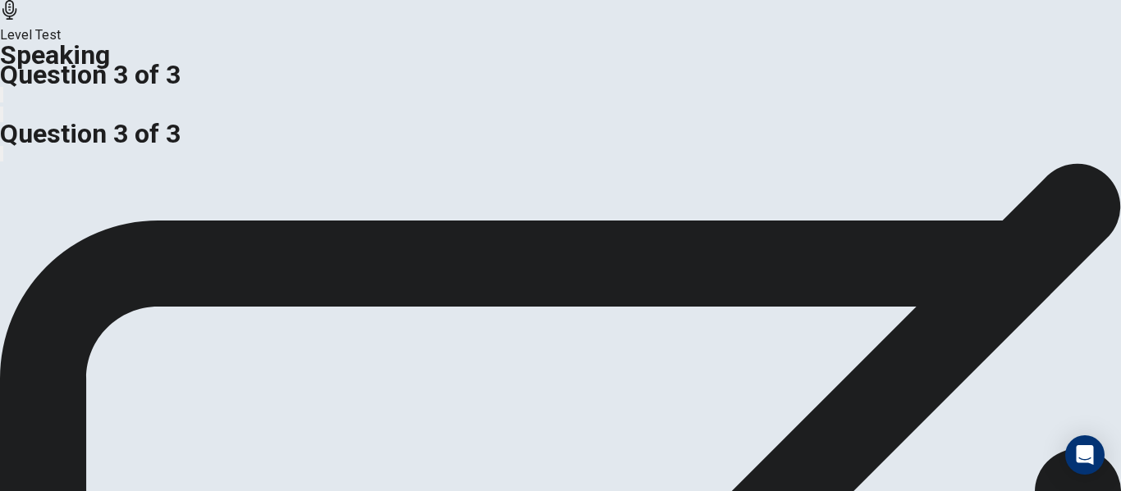
scroll to position [106, 0]
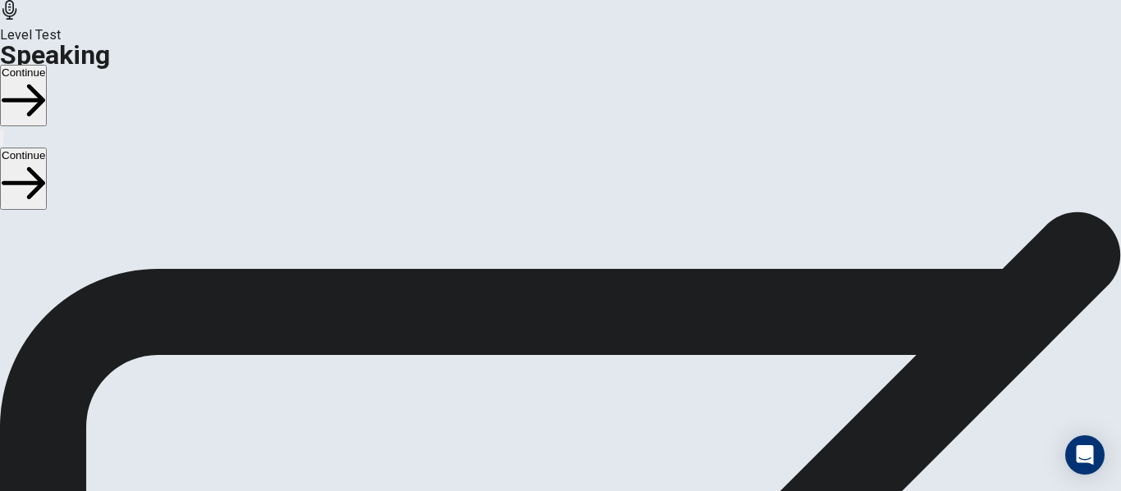
click at [47, 65] on button "Continue" at bounding box center [23, 96] width 47 height 62
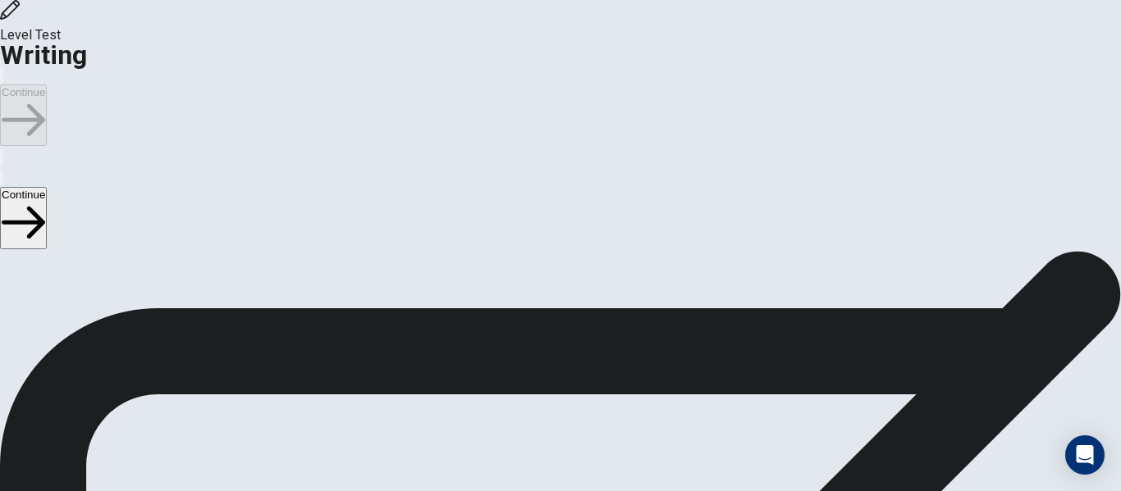
scroll to position [53, 0]
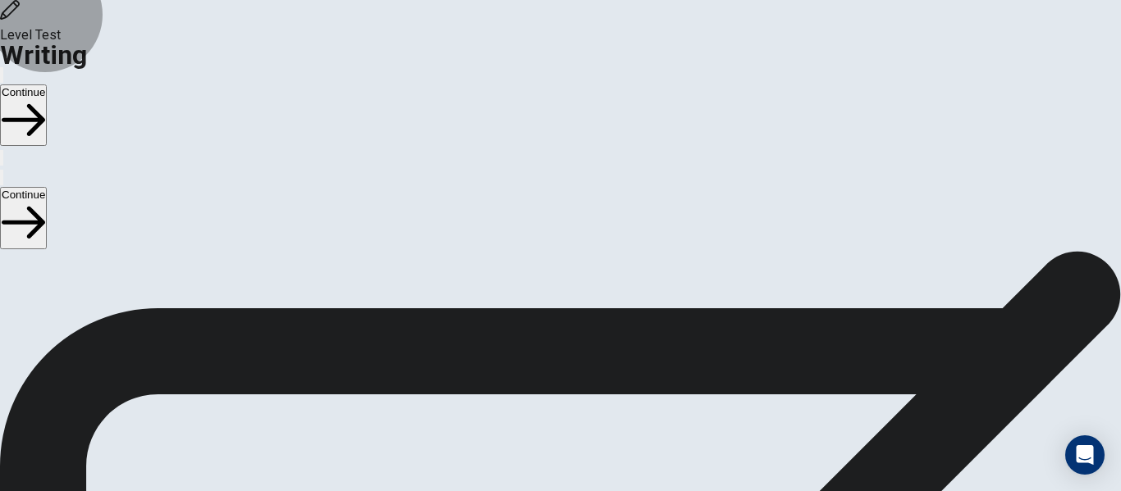
click at [47, 84] on button "Continue" at bounding box center [23, 115] width 47 height 62
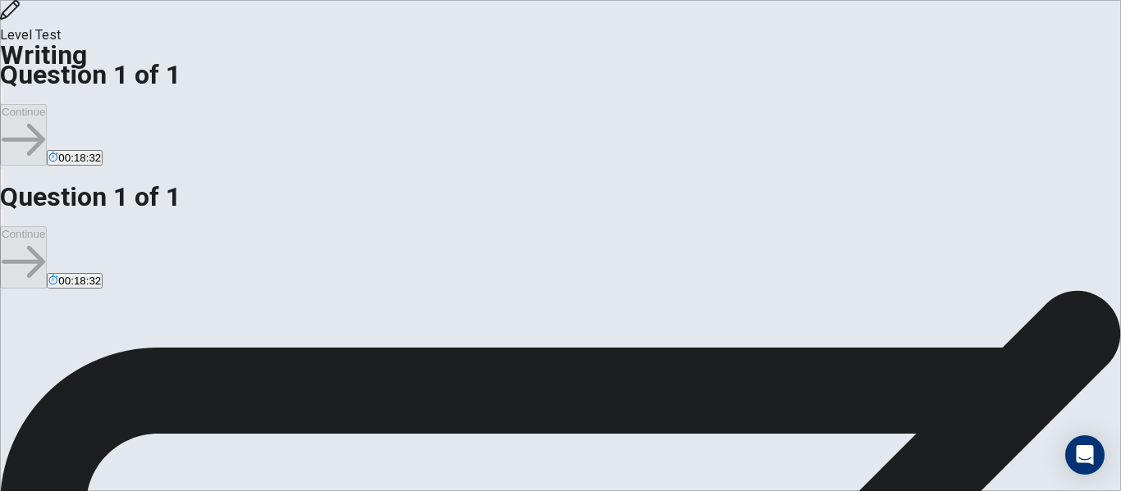
scroll to position [0, 0]
type textarea "School field trips and classroom-based lessons are important for the education."
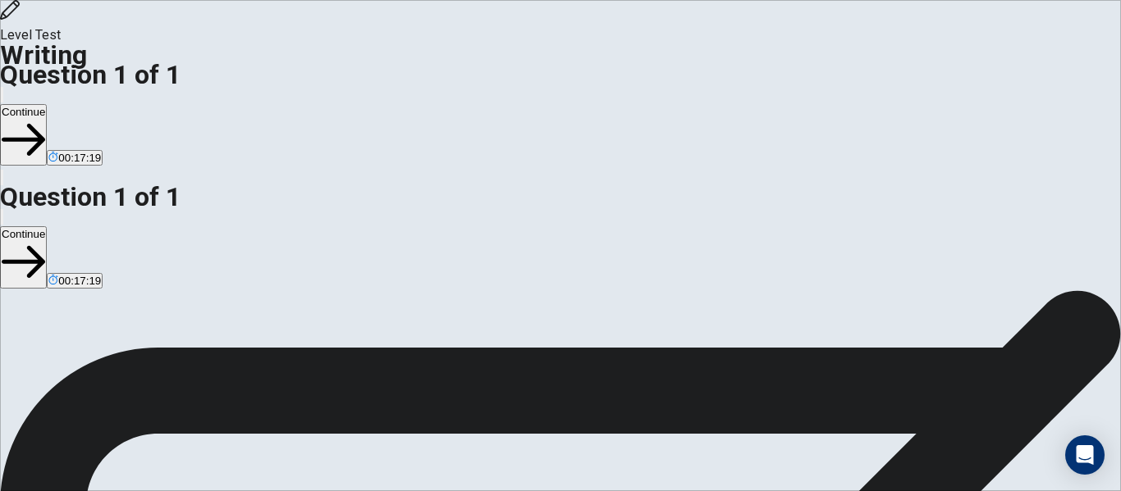
drag, startPoint x: 888, startPoint y: 186, endPoint x: 687, endPoint y: 191, distance: 201.1
drag, startPoint x: 657, startPoint y: 185, endPoint x: 883, endPoint y: 189, distance: 225.6
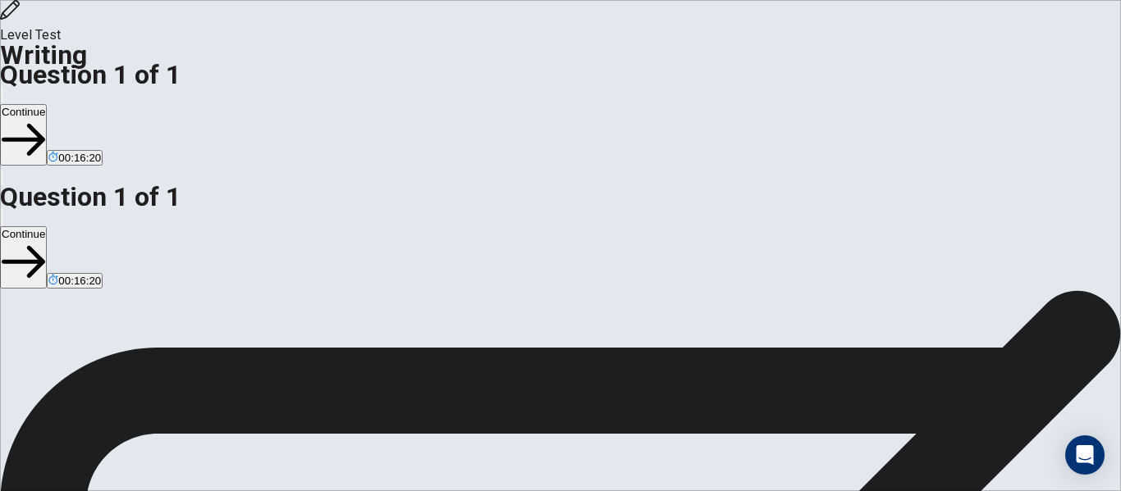
drag, startPoint x: 897, startPoint y: 184, endPoint x: 907, endPoint y: 187, distance: 11.2
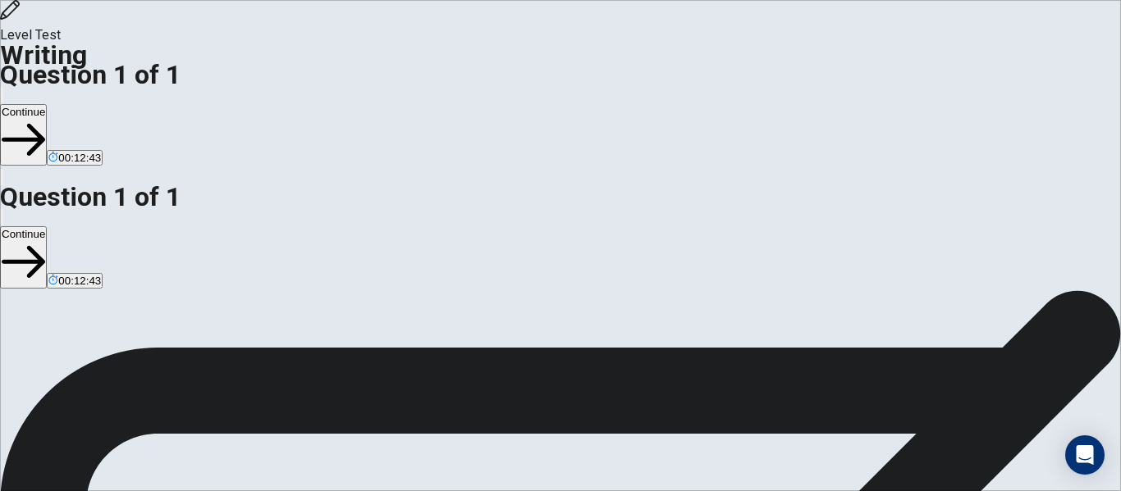
drag, startPoint x: 642, startPoint y: 162, endPoint x: 632, endPoint y: 177, distance: 17.7
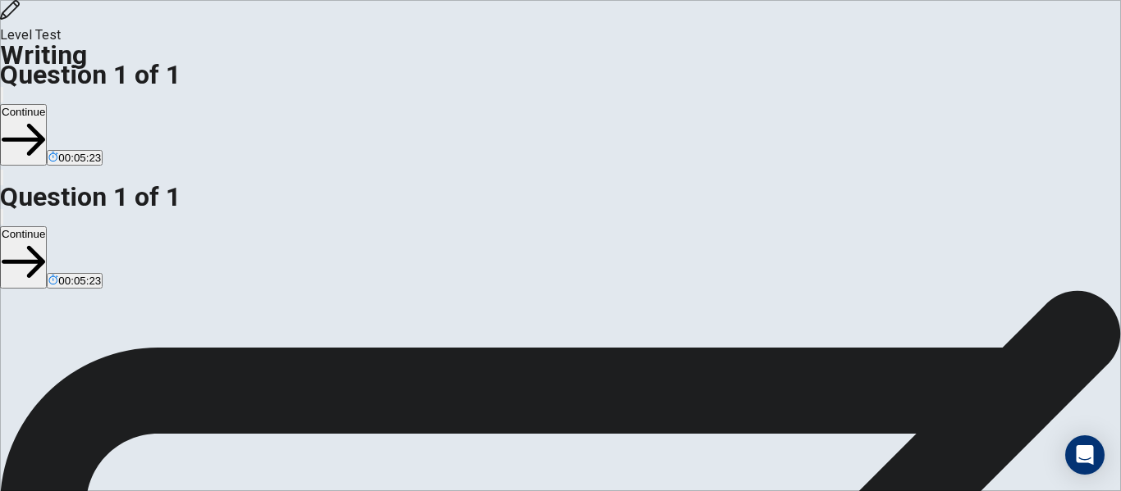
drag, startPoint x: 853, startPoint y: 298, endPoint x: 667, endPoint y: 303, distance: 186.3
drag, startPoint x: 843, startPoint y: 298, endPoint x: 957, endPoint y: 295, distance: 113.2
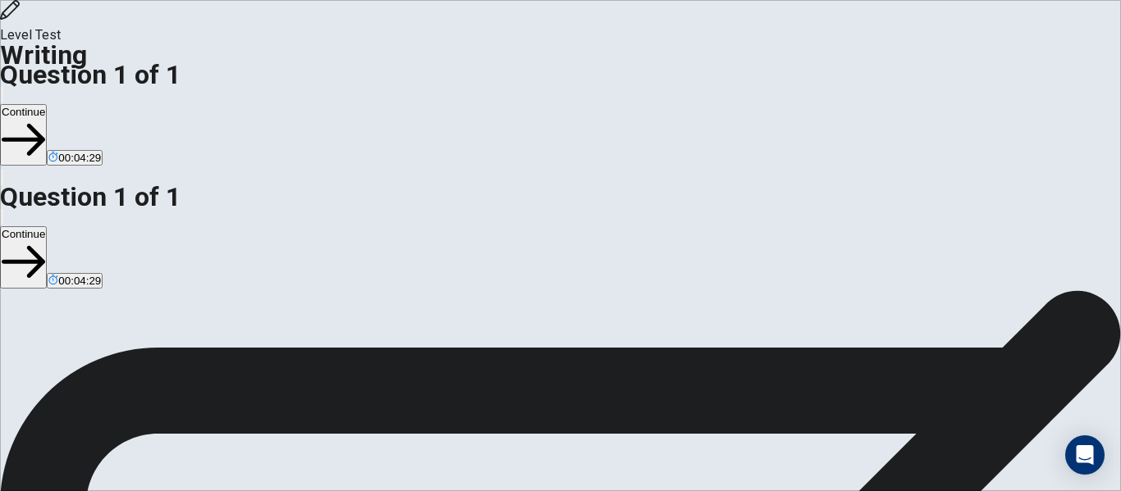
drag, startPoint x: 910, startPoint y: 296, endPoint x: 929, endPoint y: 320, distance: 30.4
drag, startPoint x: 836, startPoint y: 317, endPoint x: 683, endPoint y: 320, distance: 152.6
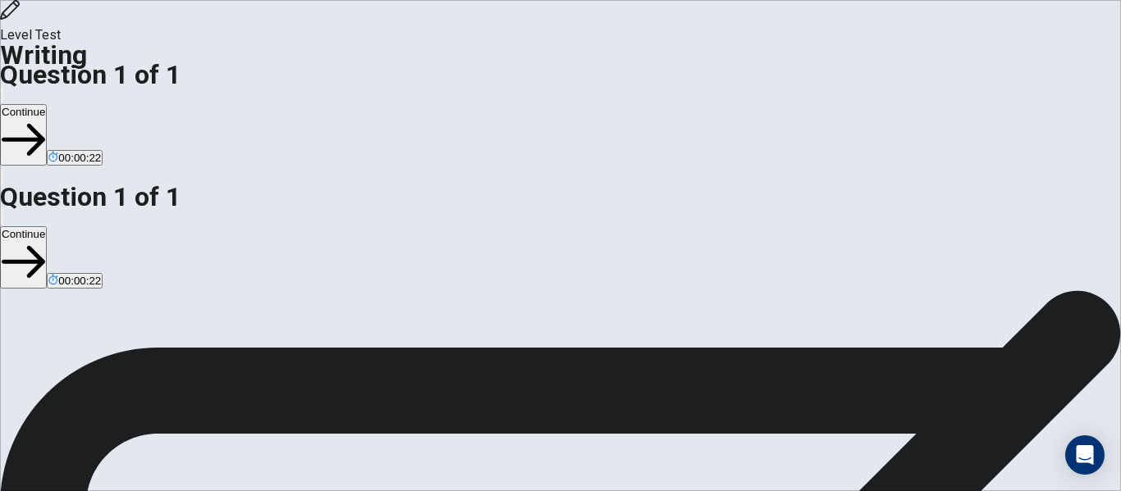
type textarea "Both school field trips and classroom-based lessons are important for education…"
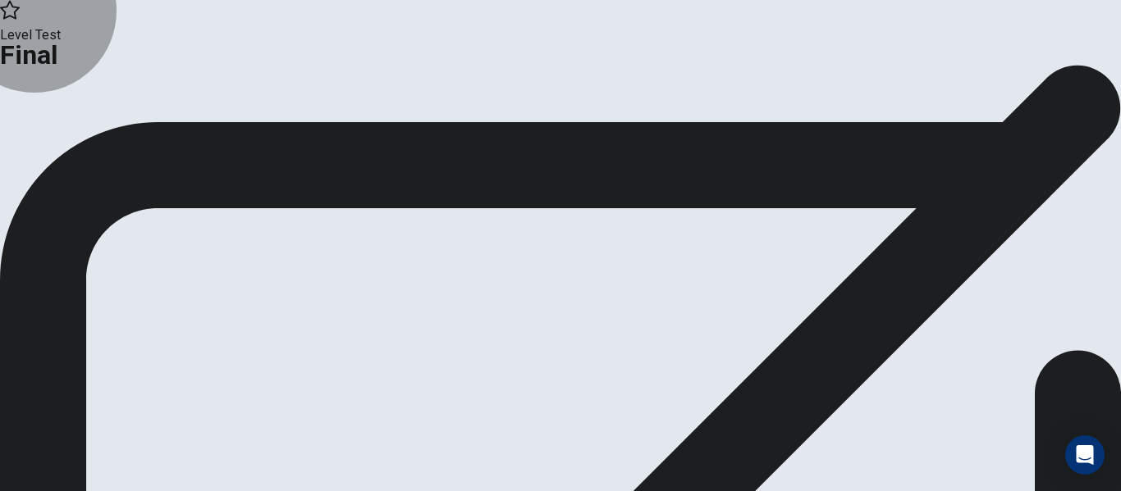
click at [130, 146] on button "Continue" at bounding box center [97, 135] width 66 height 22
